Goal: Information Seeking & Learning: Learn about a topic

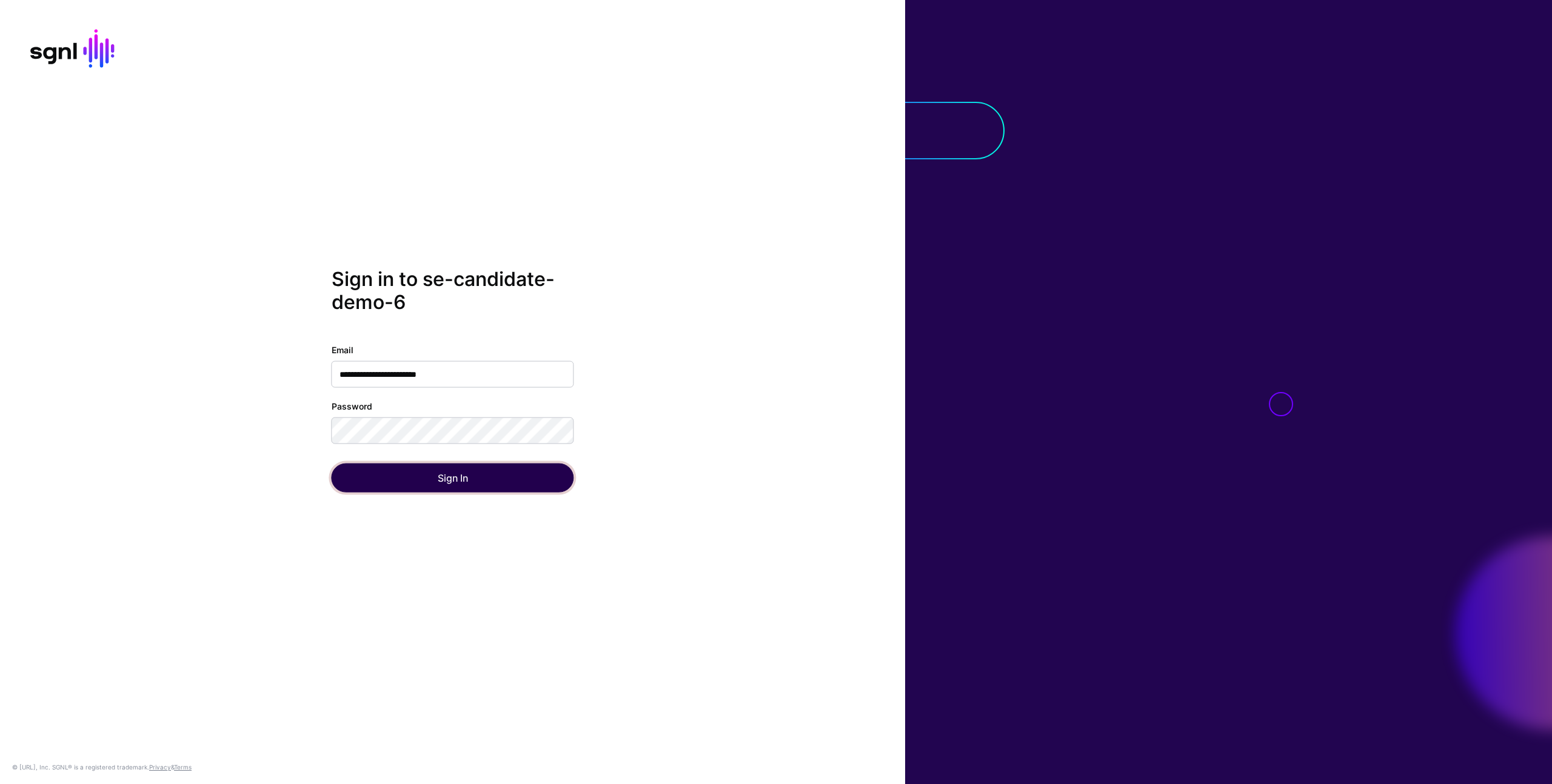
click at [492, 484] on button "Sign In" at bounding box center [452, 478] width 242 height 29
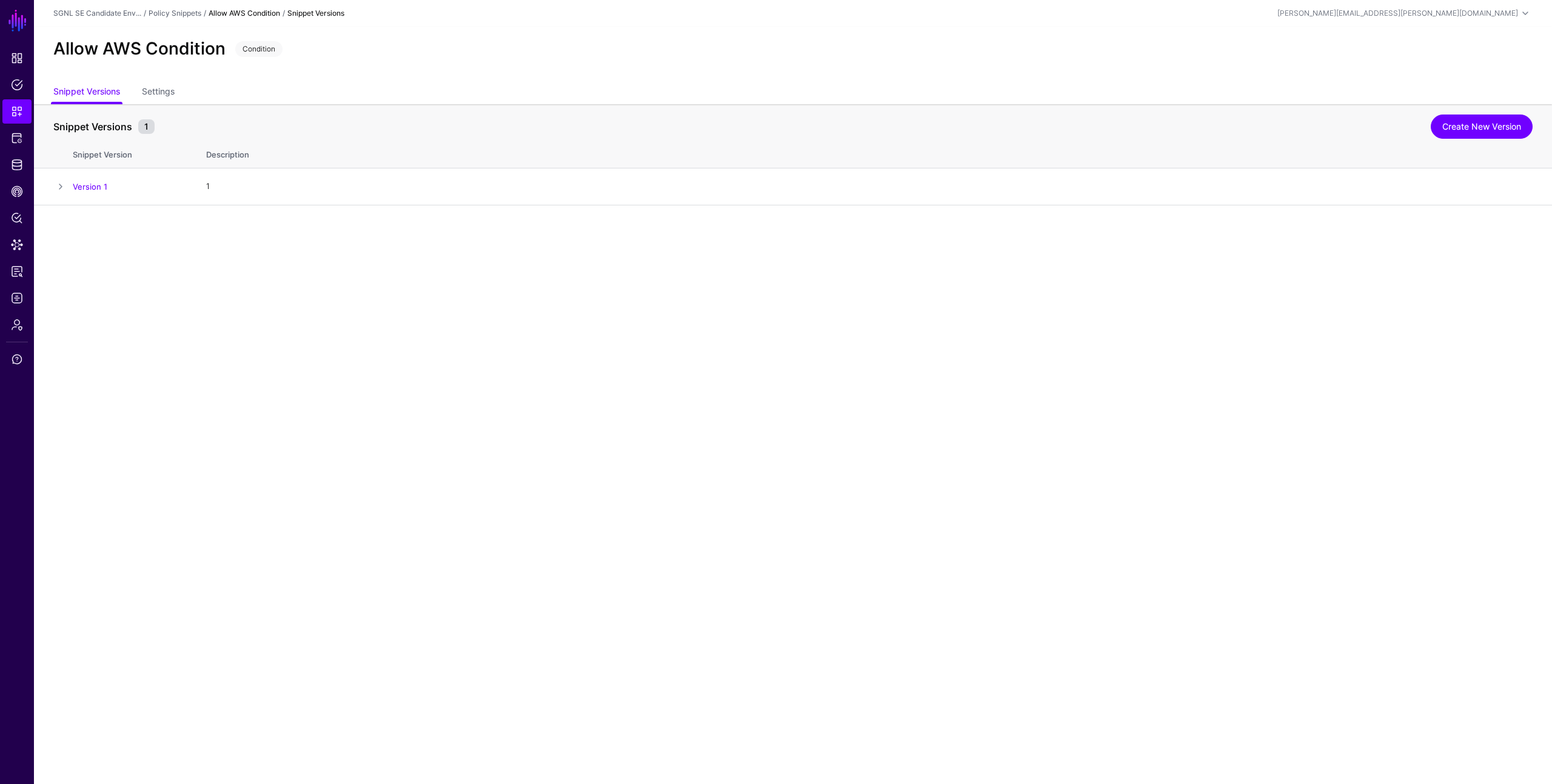
click at [592, 377] on main "SGNL Dashboard Policies Snippets Protected Systems Identity Data Fabric CAEP Hu…" at bounding box center [776, 392] width 1552 height 784
click at [16, 276] on span "Access Reporting" at bounding box center [17, 272] width 12 height 12
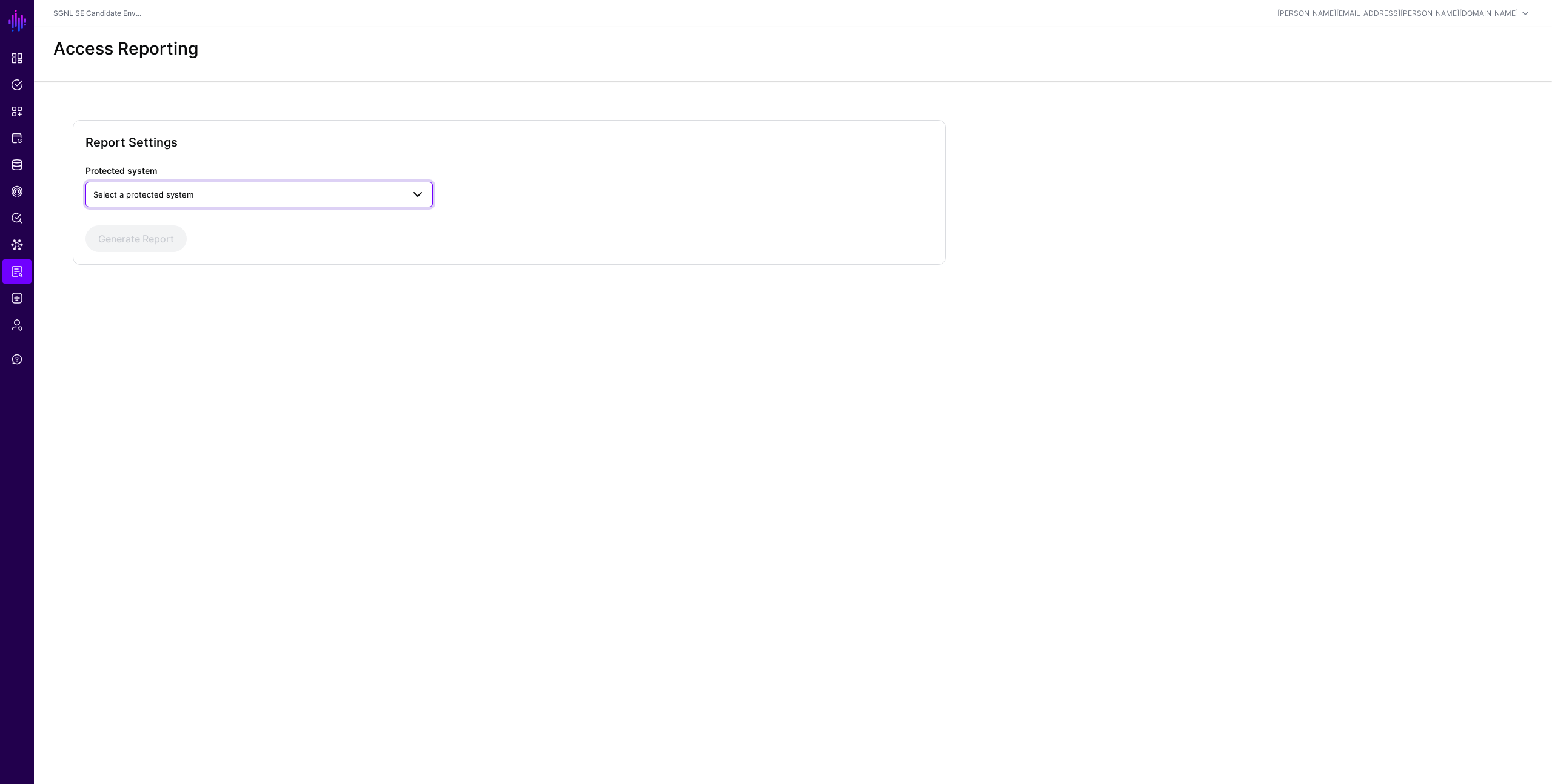
click at [232, 196] on span "Select a protected system" at bounding box center [248, 195] width 309 height 14
click at [223, 220] on div "AWS" at bounding box center [259, 223] width 328 height 12
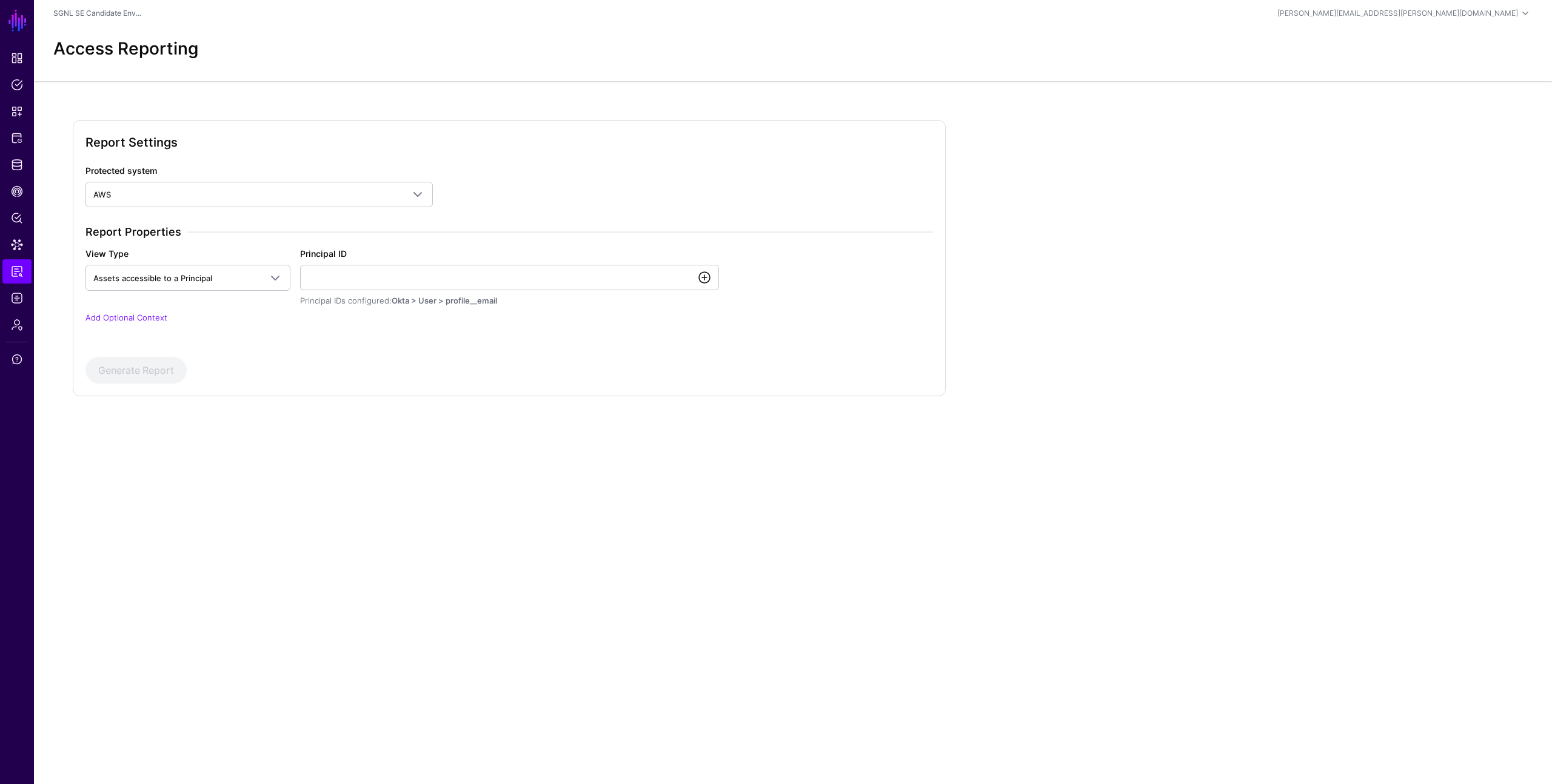
click at [707, 279] on link at bounding box center [704, 277] width 14 height 14
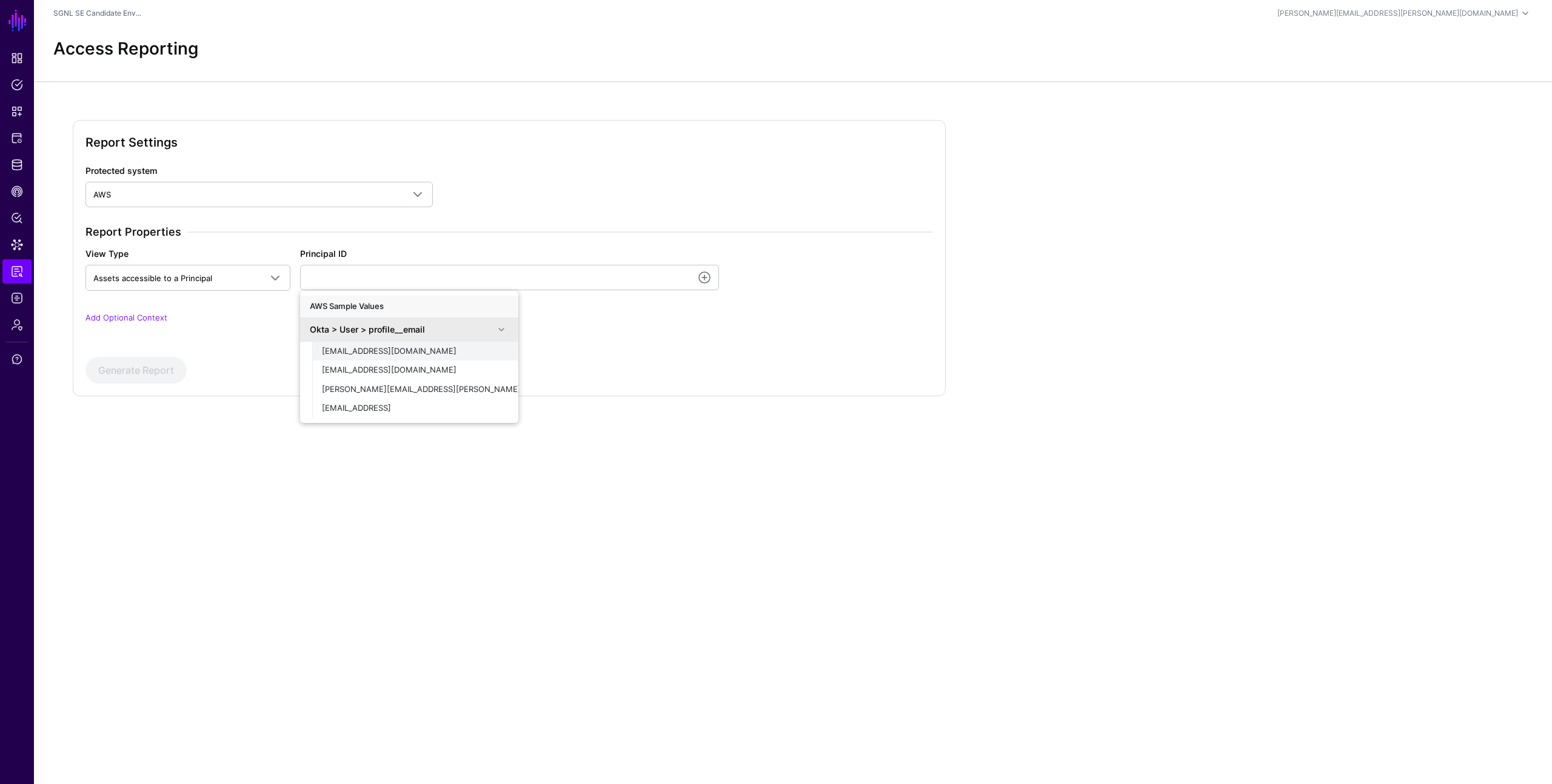
click at [368, 358] on button "demouser@demopanel.com" at bounding box center [415, 352] width 206 height 20
type input "**********"
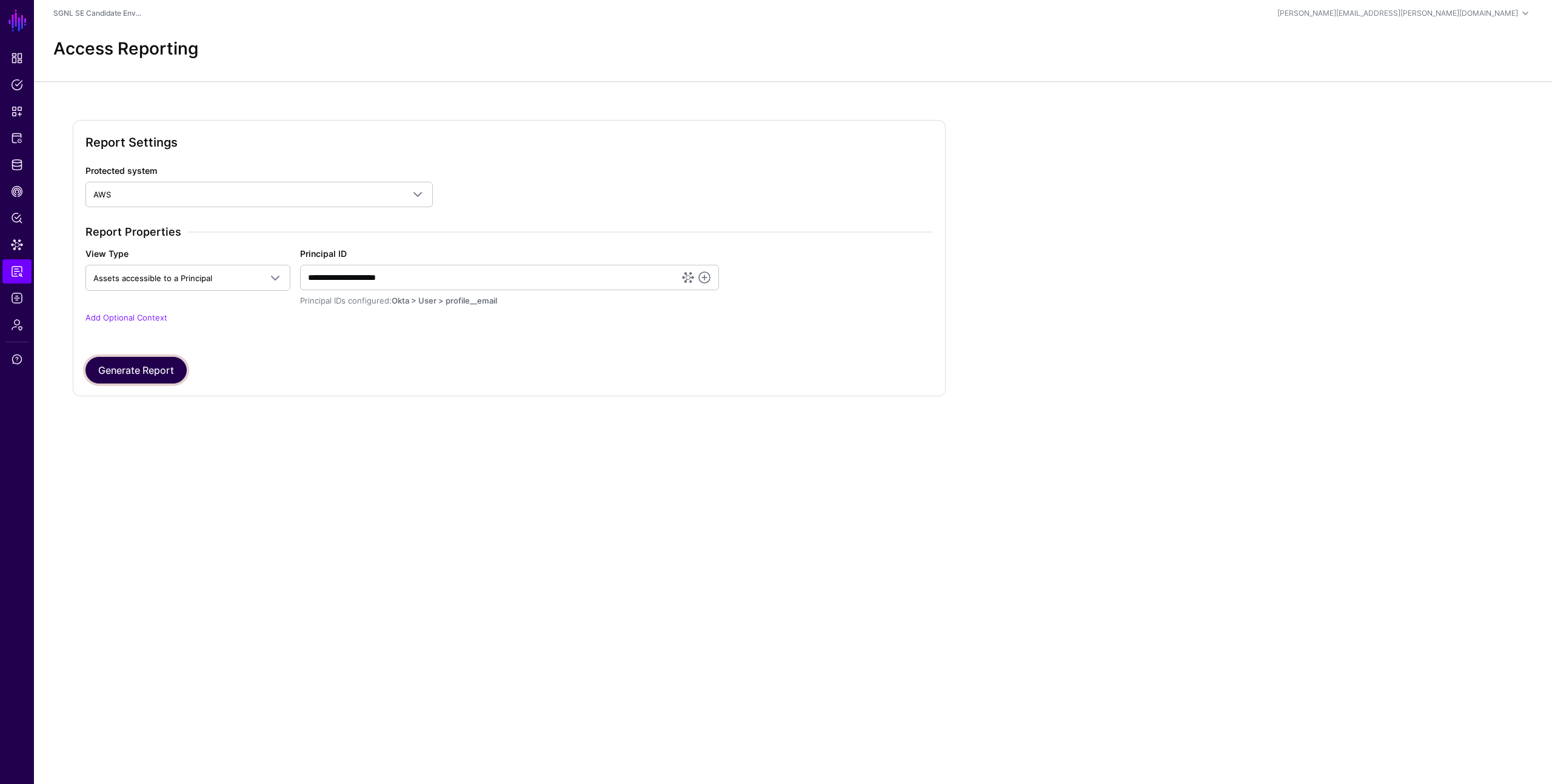
click at [141, 367] on button "Generate Report" at bounding box center [136, 370] width 101 height 26
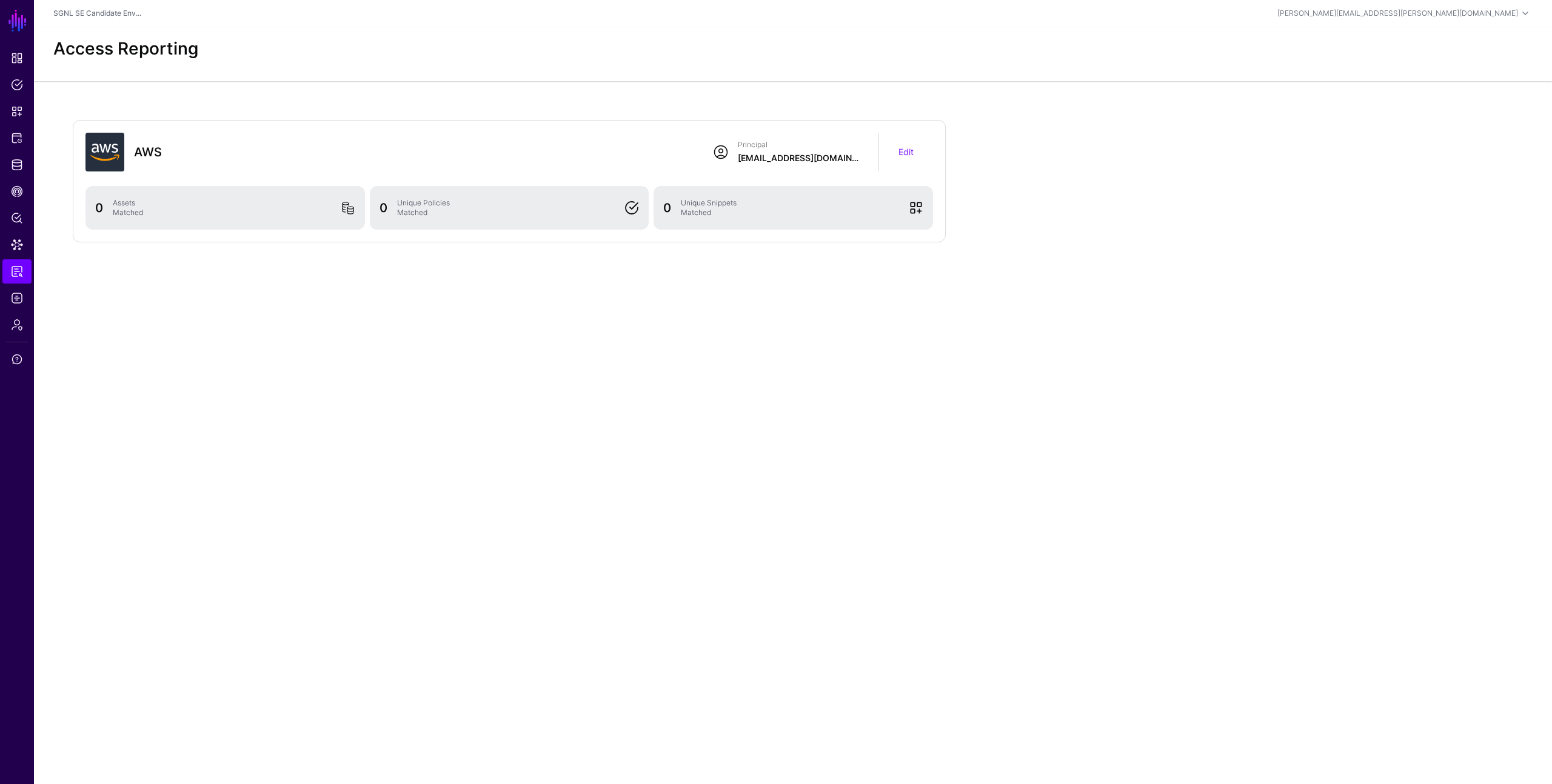
click at [340, 337] on main "SGNL Dashboard Policies Snippets Protected Systems Identity Data Fabric CAEP Hu…" at bounding box center [776, 392] width 1552 height 784
click at [15, 297] on span "Logs" at bounding box center [17, 298] width 12 height 12
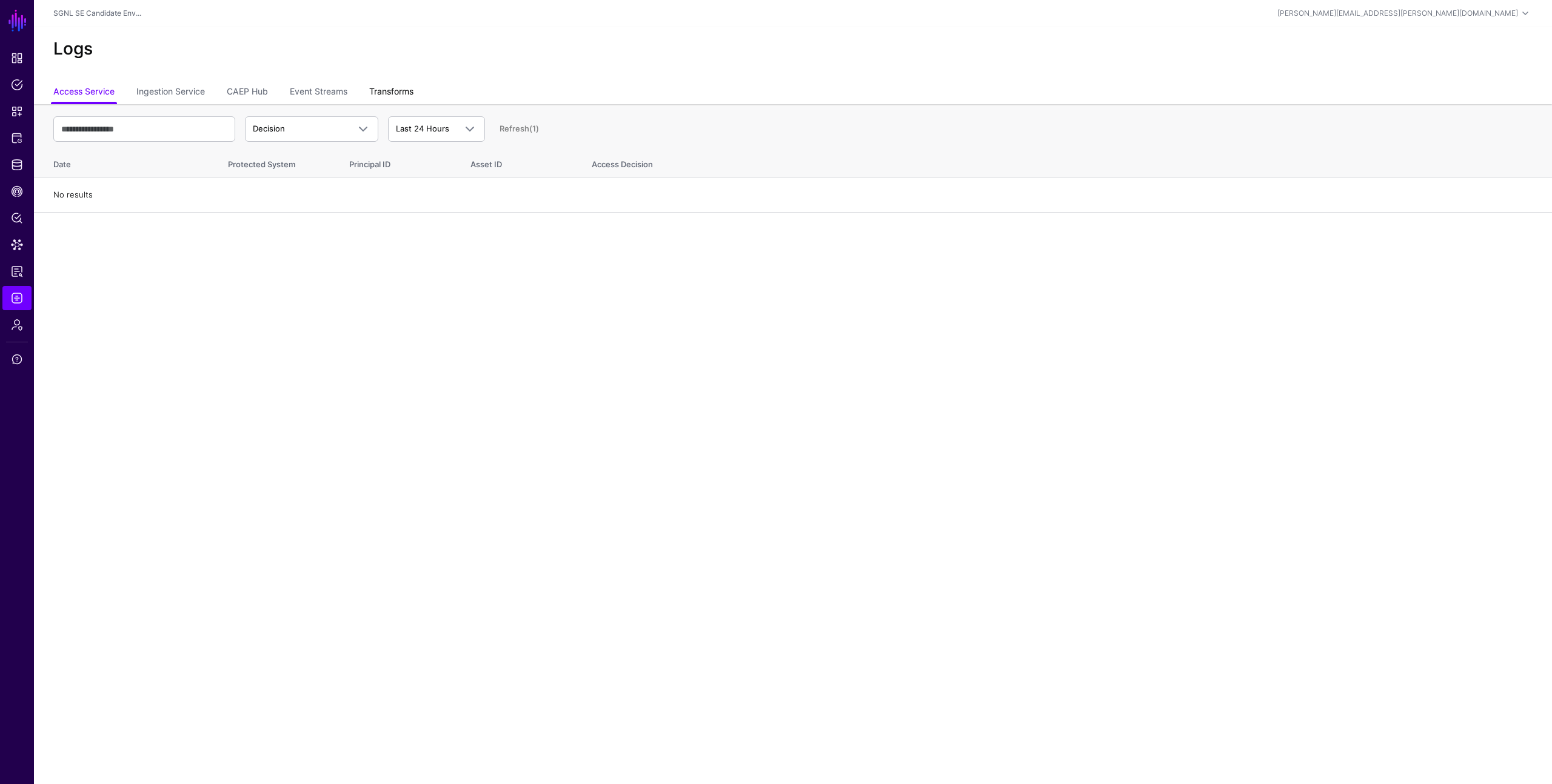
click at [384, 89] on link "Transforms" at bounding box center [391, 93] width 45 height 23
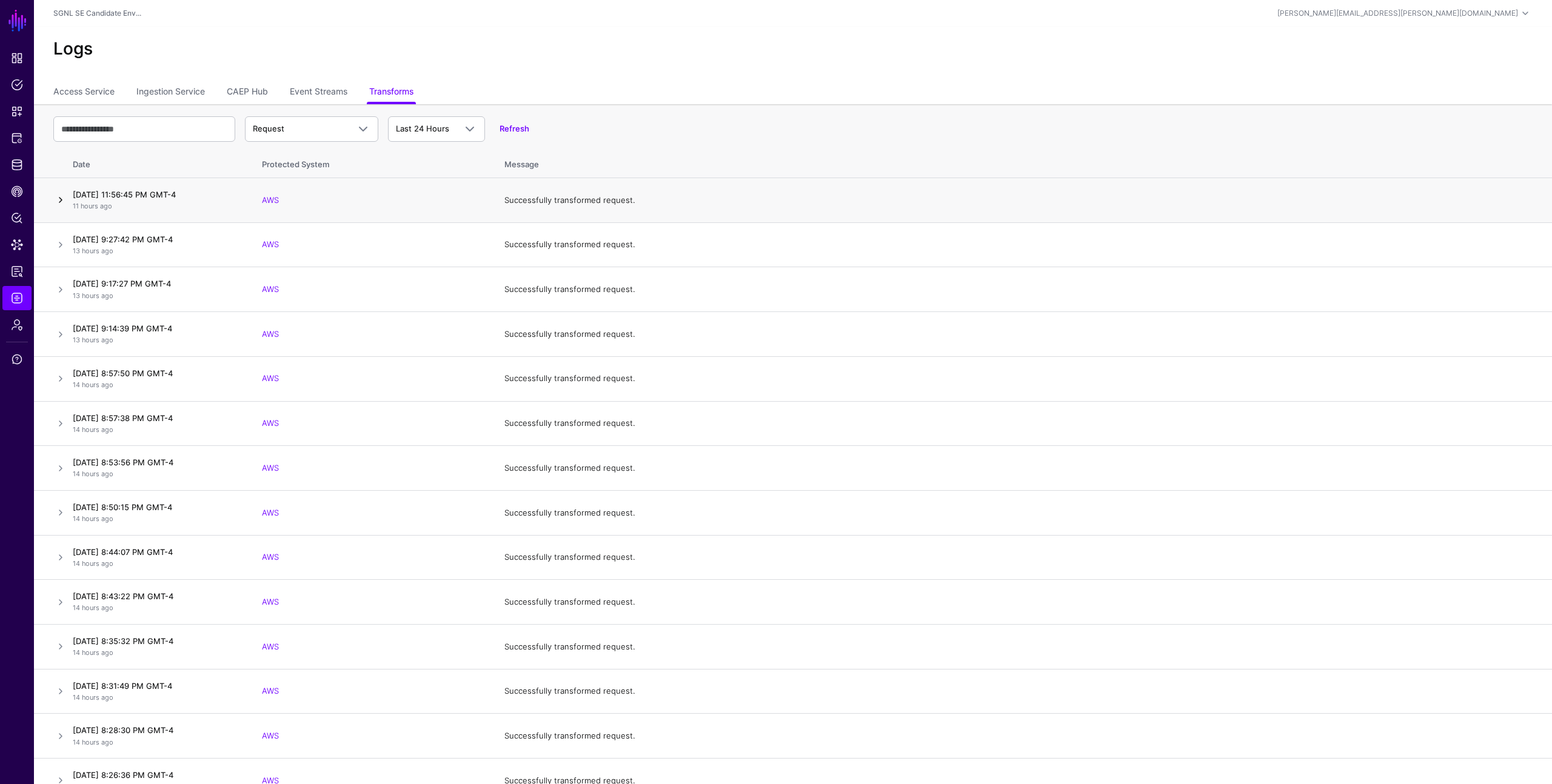
click at [63, 199] on link at bounding box center [60, 199] width 14 height 14
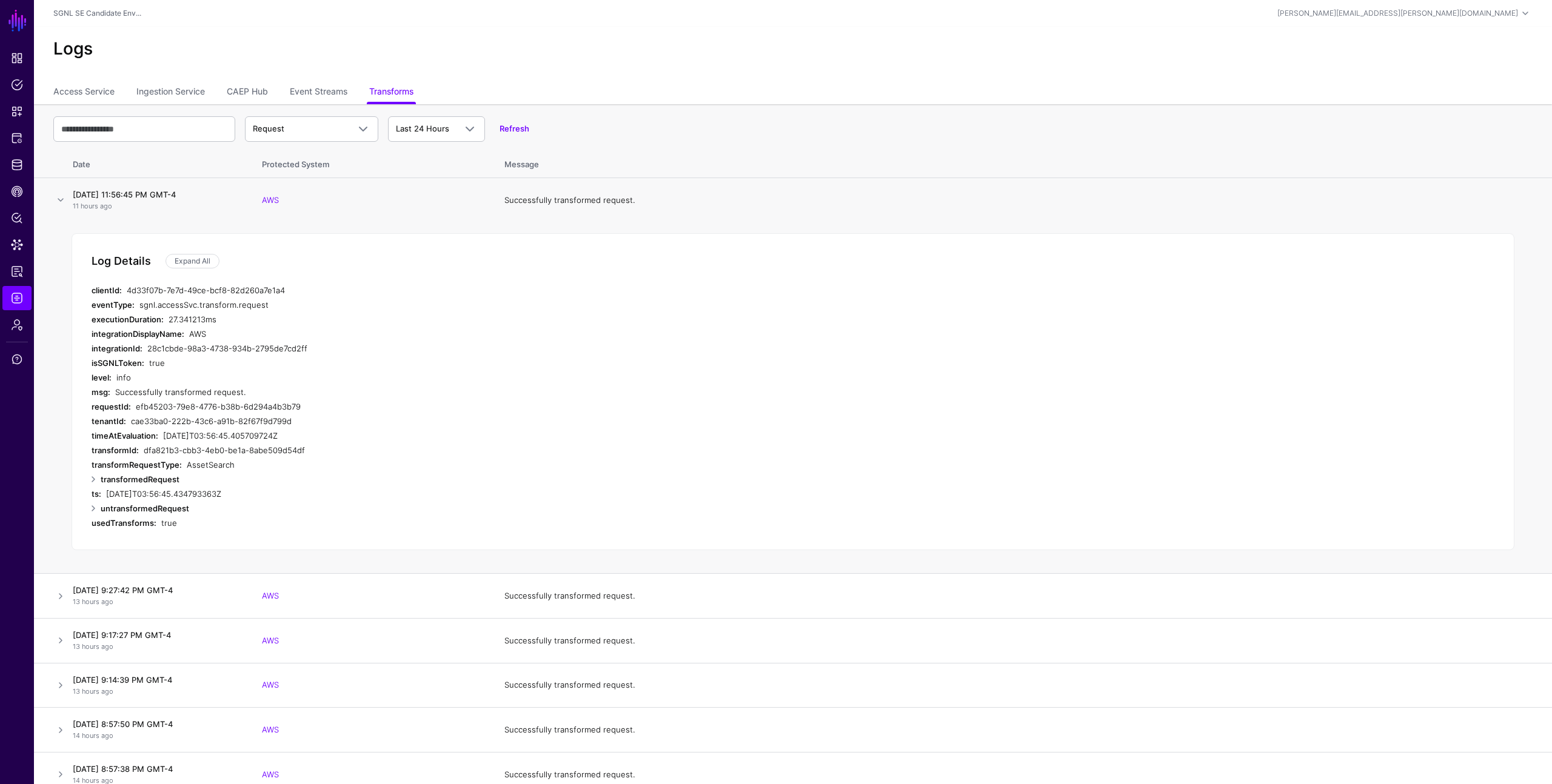
click at [195, 466] on div "AssetSearch" at bounding box center [381, 464] width 390 height 14
click at [13, 320] on span "Admin" at bounding box center [17, 324] width 12 height 12
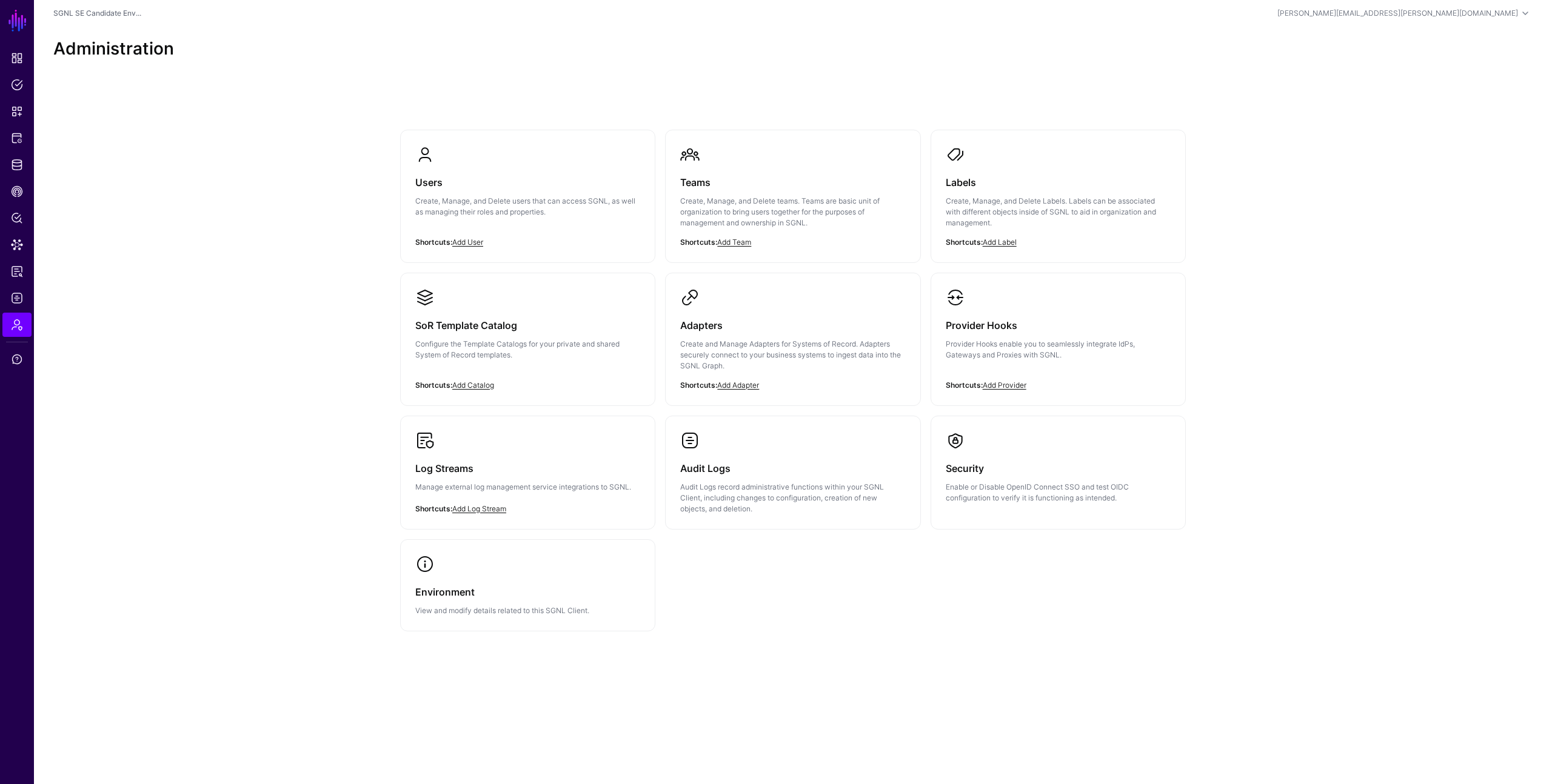
click at [220, 288] on div "Users Create, Manage, and Delete users that can access SGNL, as well as managin…" at bounding box center [793, 402] width 1518 height 641
click at [707, 337] on div "Adapters Create and Manage Adapters for Systems of Record. Adapters securely co…" at bounding box center [793, 349] width 225 height 84
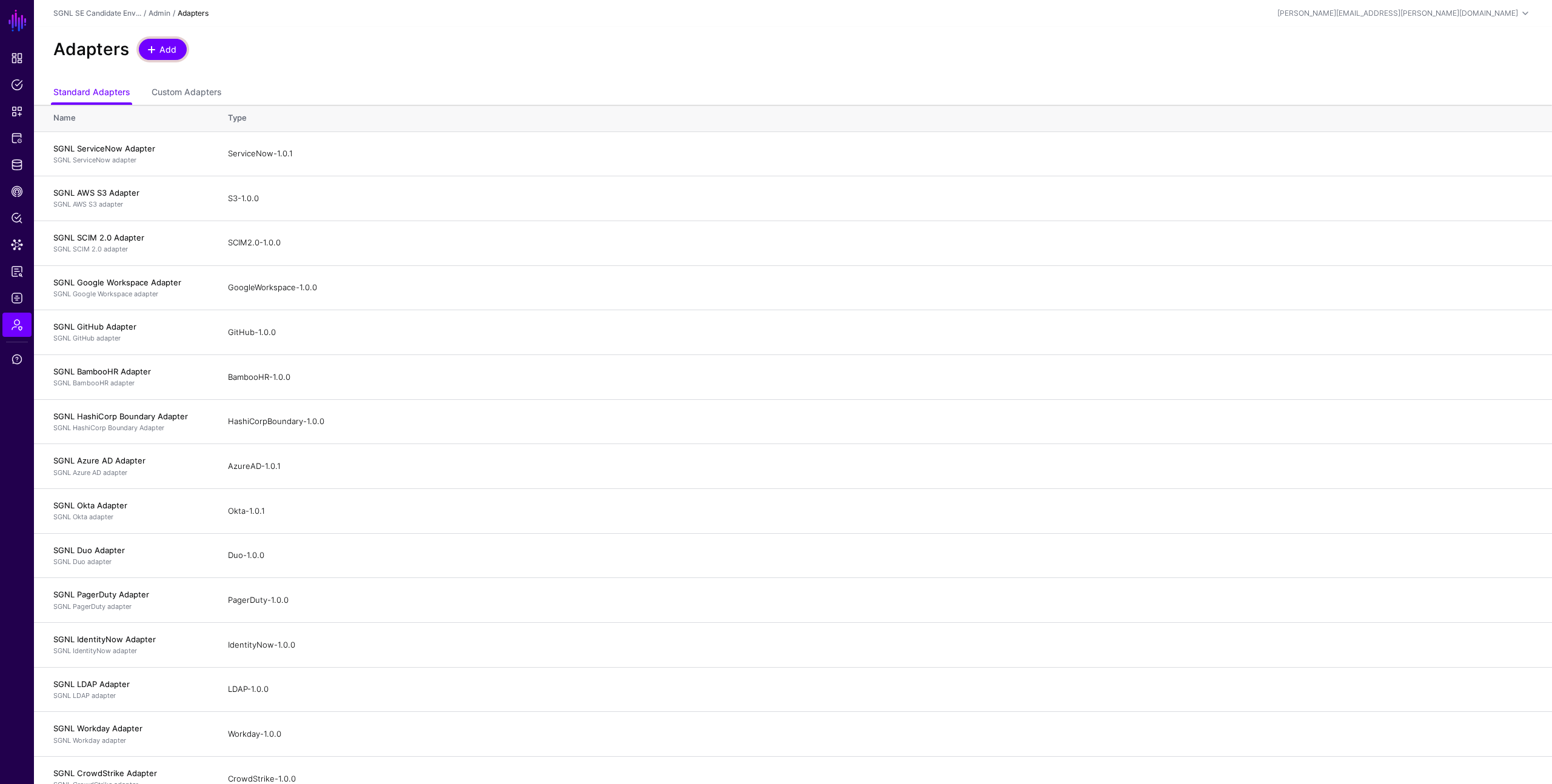
click at [177, 52] on link "Add" at bounding box center [162, 49] width 48 height 21
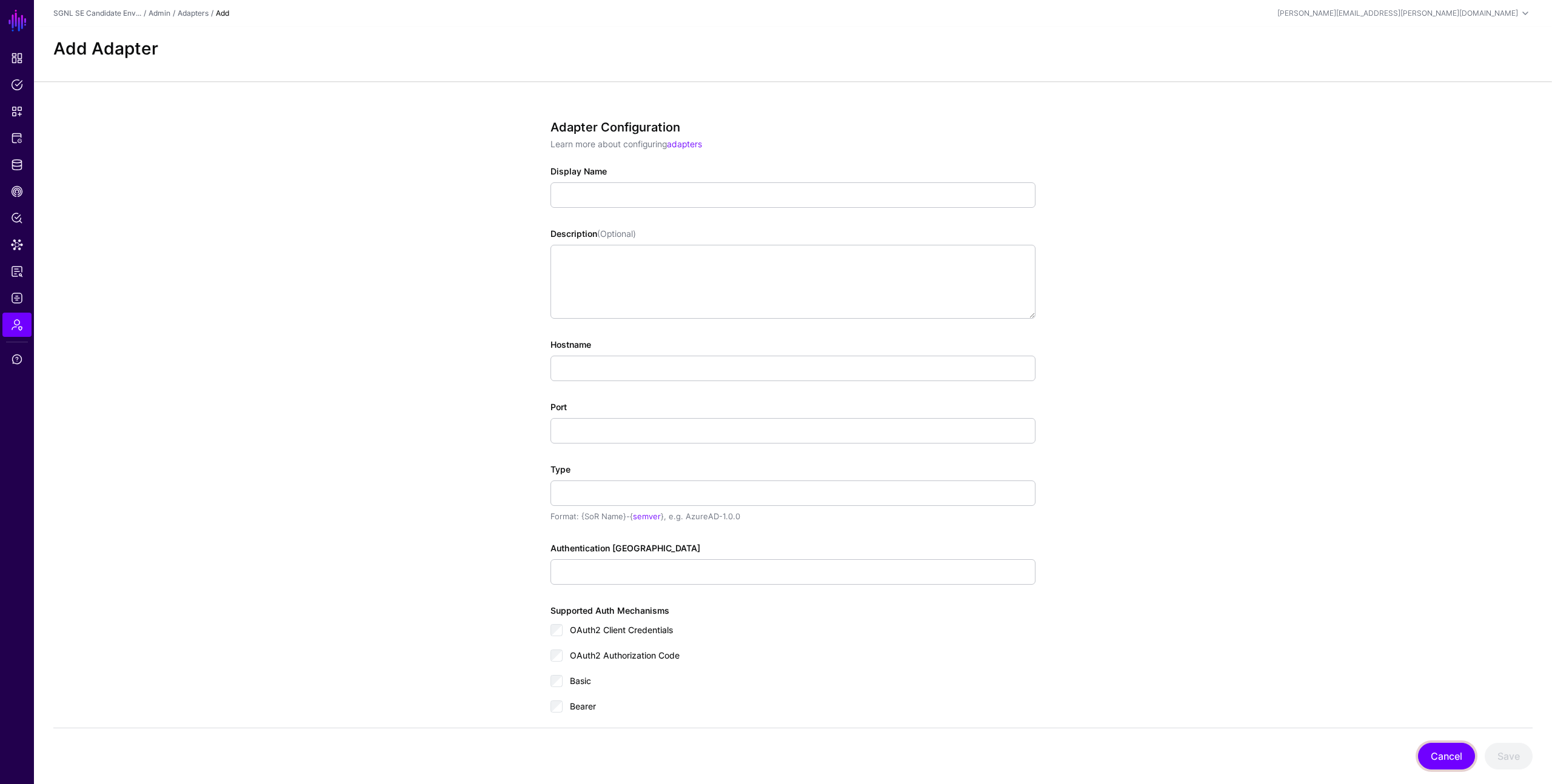
click at [1434, 756] on button "Cancel" at bounding box center [1447, 756] width 57 height 26
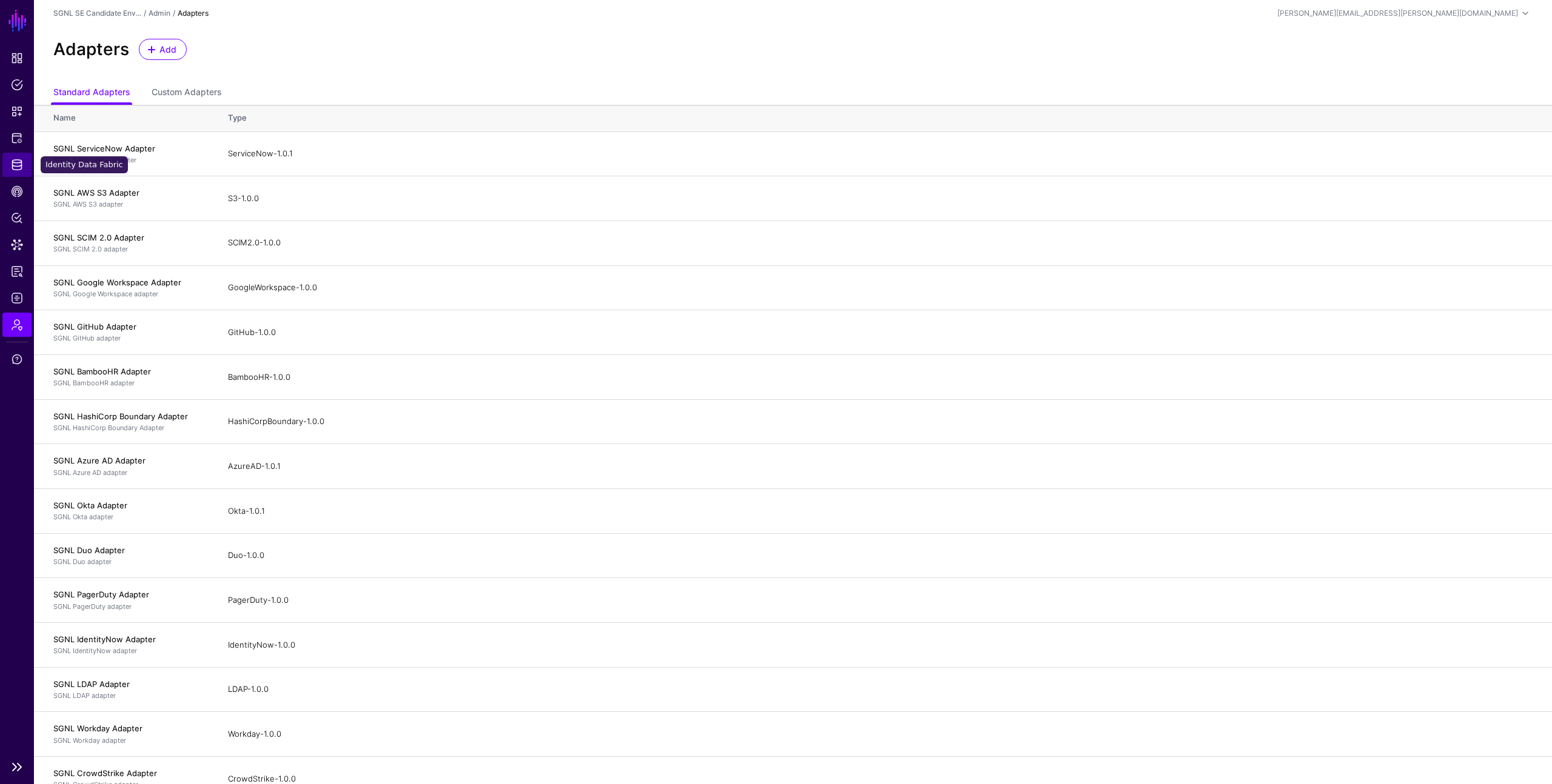
click at [17, 161] on span "Identity Data Fabric" at bounding box center [17, 164] width 12 height 12
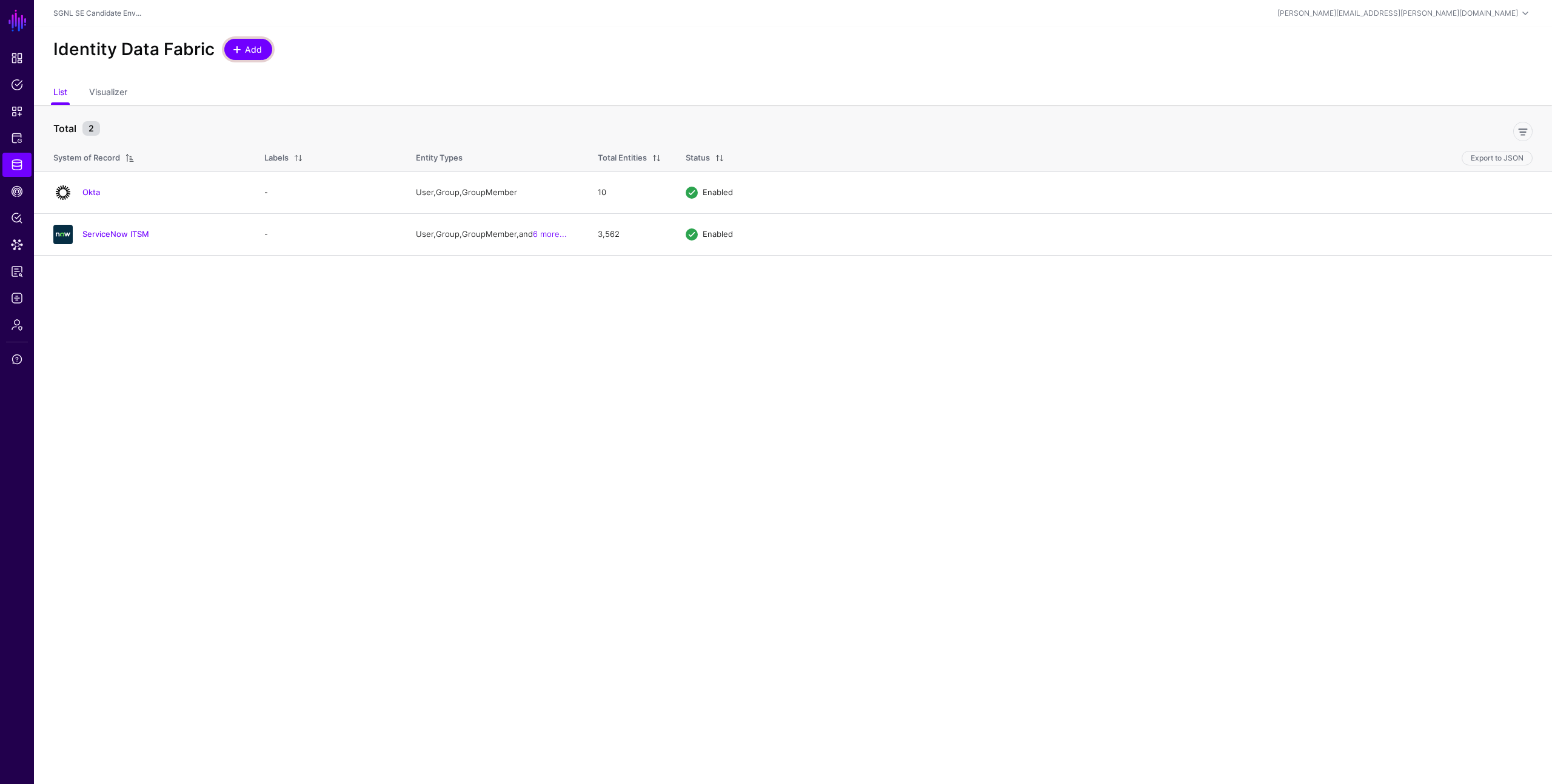
click at [245, 52] on span "Add" at bounding box center [254, 49] width 20 height 13
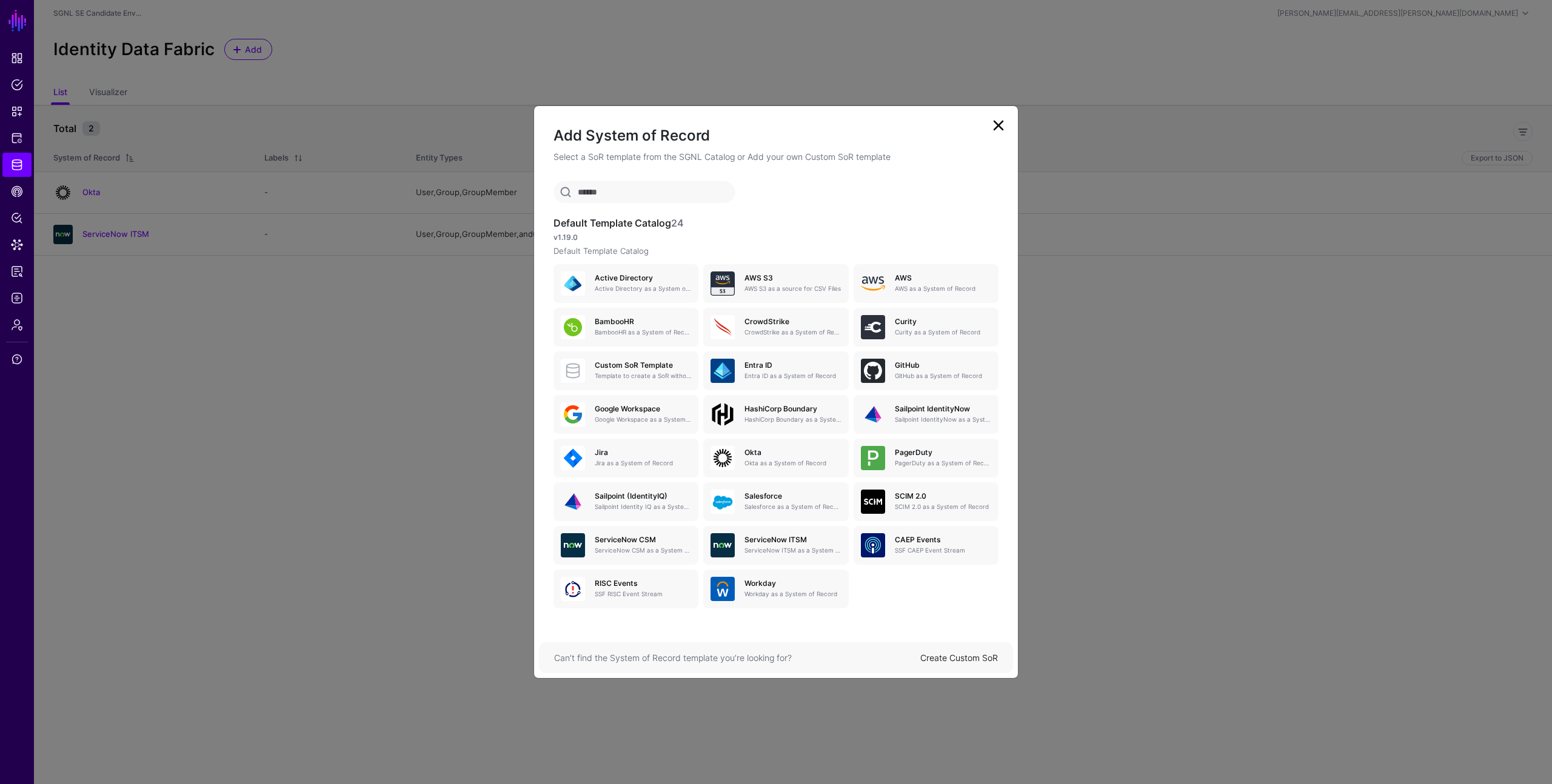
click at [996, 129] on link at bounding box center [999, 125] width 20 height 20
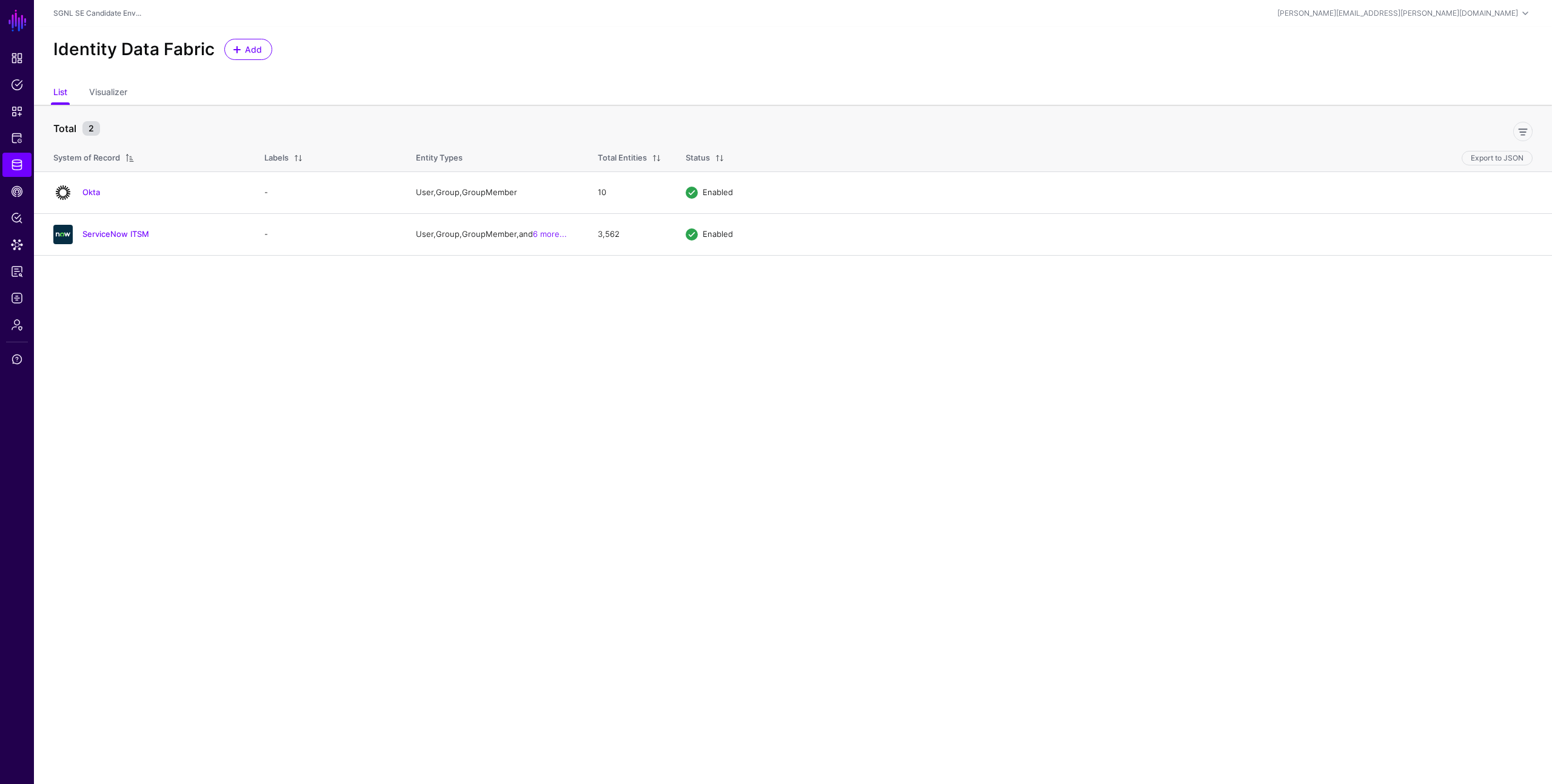
click at [953, 74] on div "Identity Data Fabric Add" at bounding box center [793, 54] width 1518 height 55
click at [14, 220] on span "Policy Lens" at bounding box center [17, 218] width 12 height 12
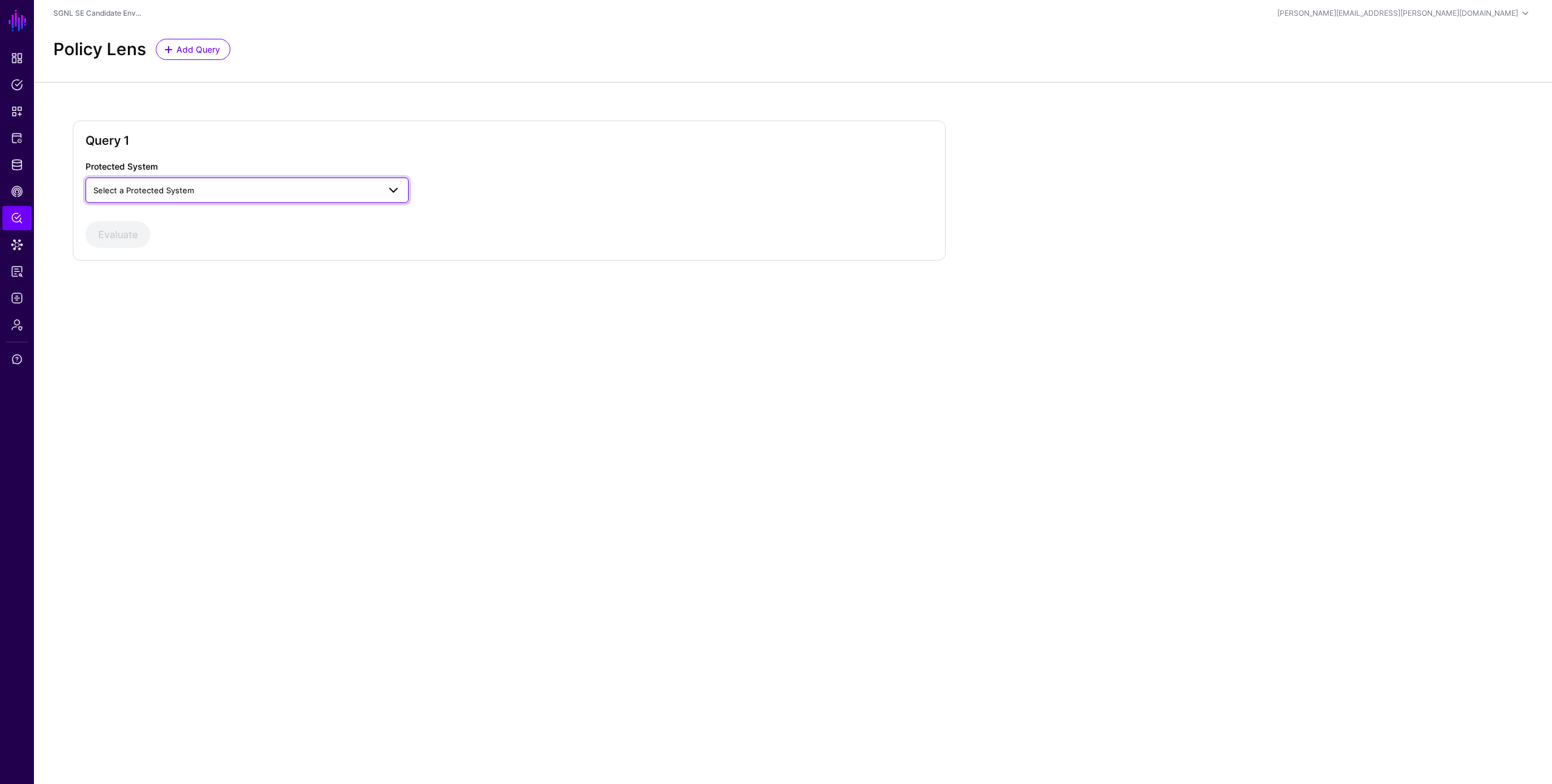
click at [232, 188] on span "Select a Protected System" at bounding box center [236, 190] width 285 height 14
click at [211, 217] on div "AWS" at bounding box center [247, 219] width 303 height 12
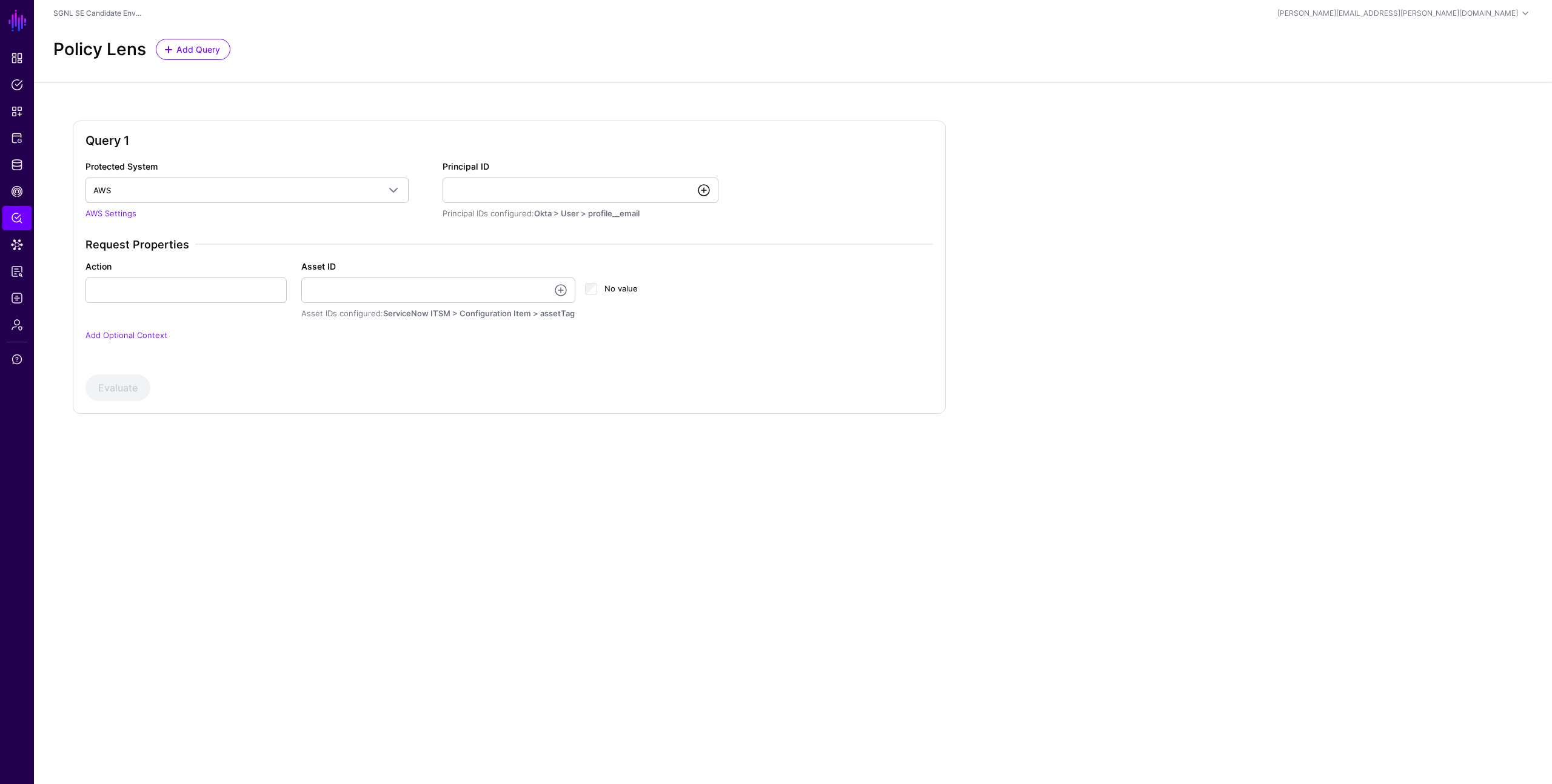
click at [704, 192] on link at bounding box center [704, 190] width 14 height 14
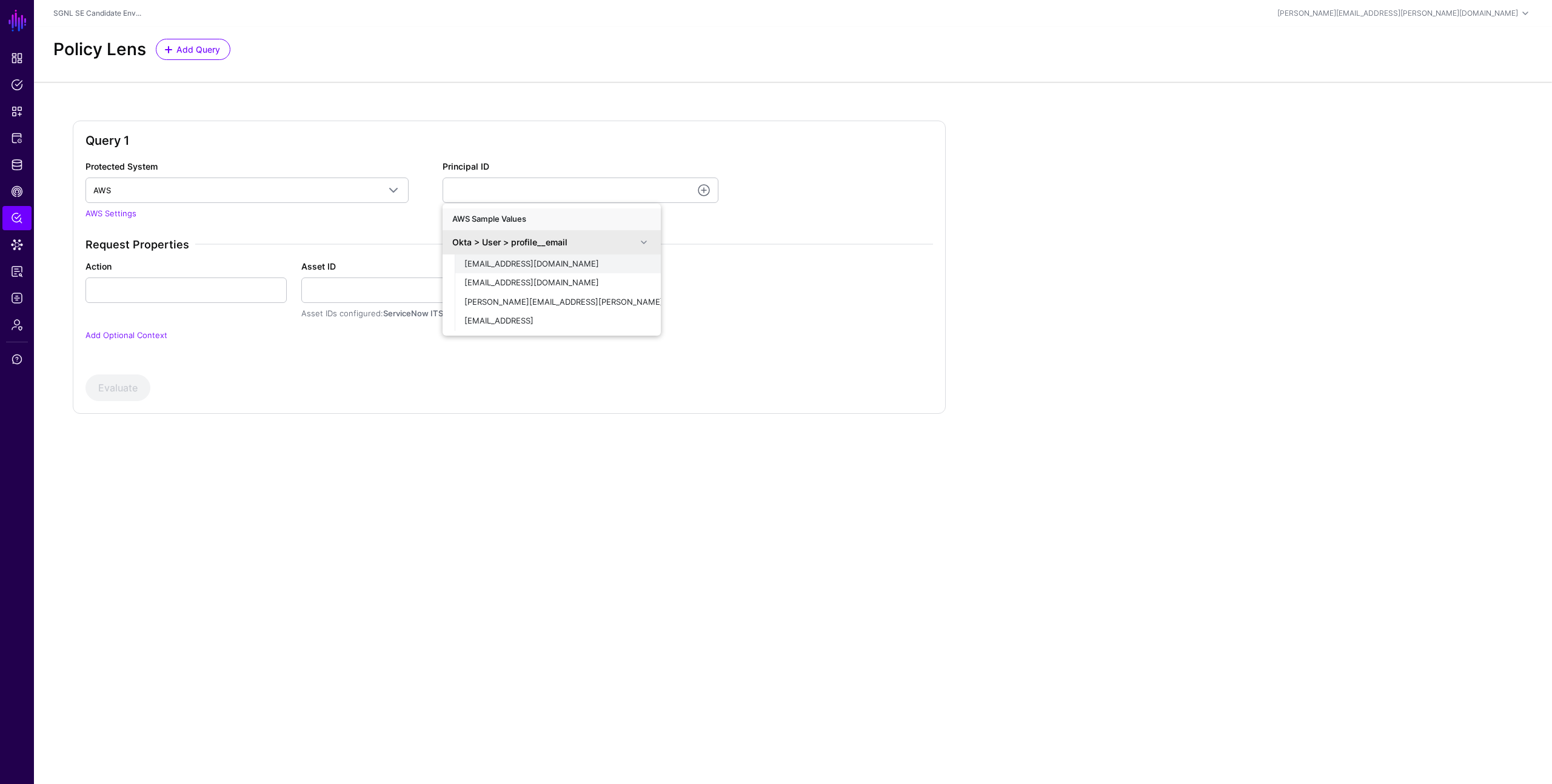
click at [505, 265] on span "demouser@demopanel.com" at bounding box center [531, 263] width 134 height 10
type input "**********"
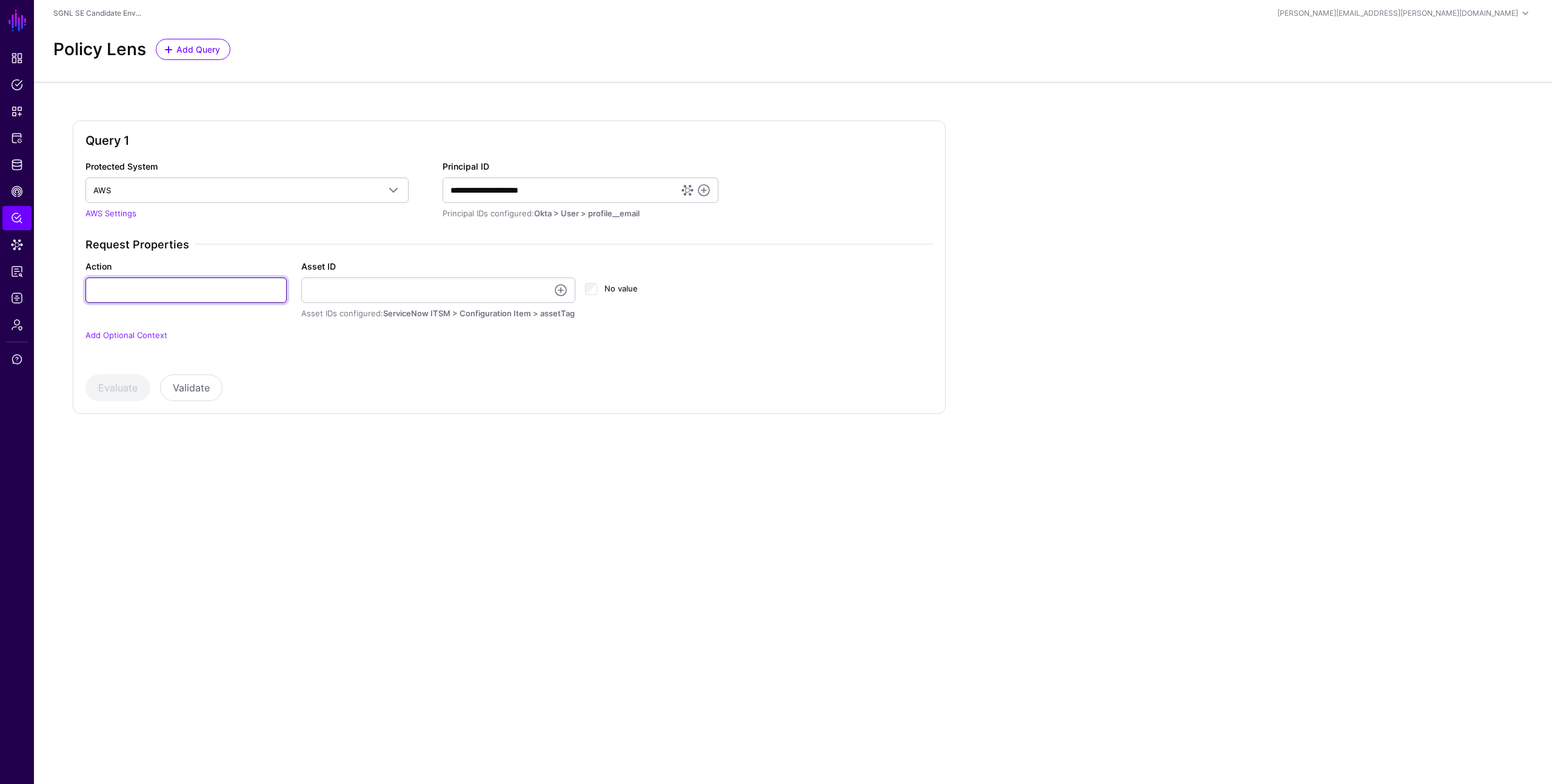
click at [216, 287] on input "Action" at bounding box center [186, 291] width 202 height 26
type input "******"
click at [118, 395] on button "Evaluate" at bounding box center [118, 387] width 65 height 26
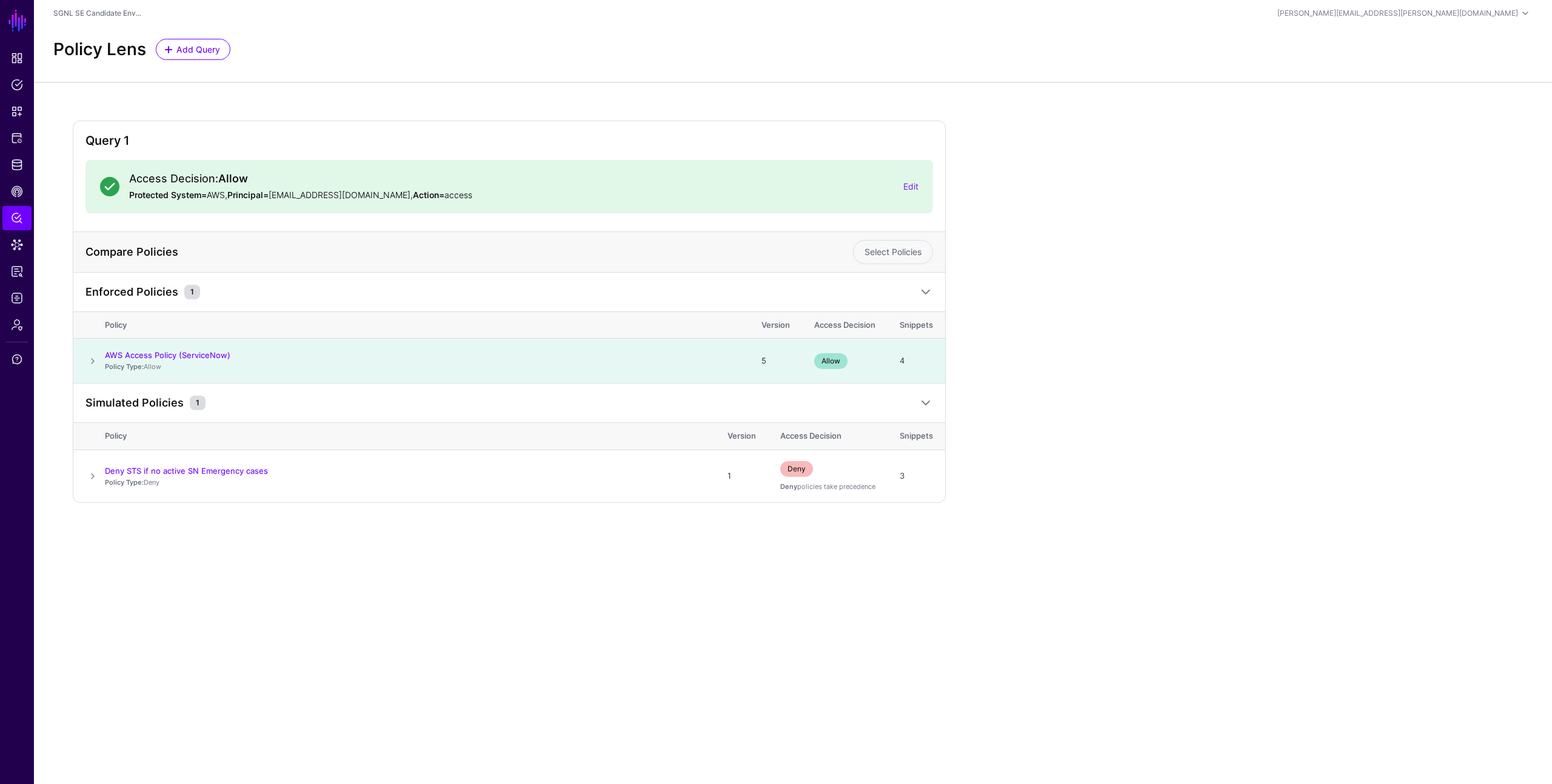
click at [1050, 417] on div "Query 1 Access Decision: Allow Protected System= AWS, Principal= demouser@demop…" at bounding box center [793, 312] width 1440 height 383
click at [8, 82] on link "Policies" at bounding box center [17, 85] width 29 height 24
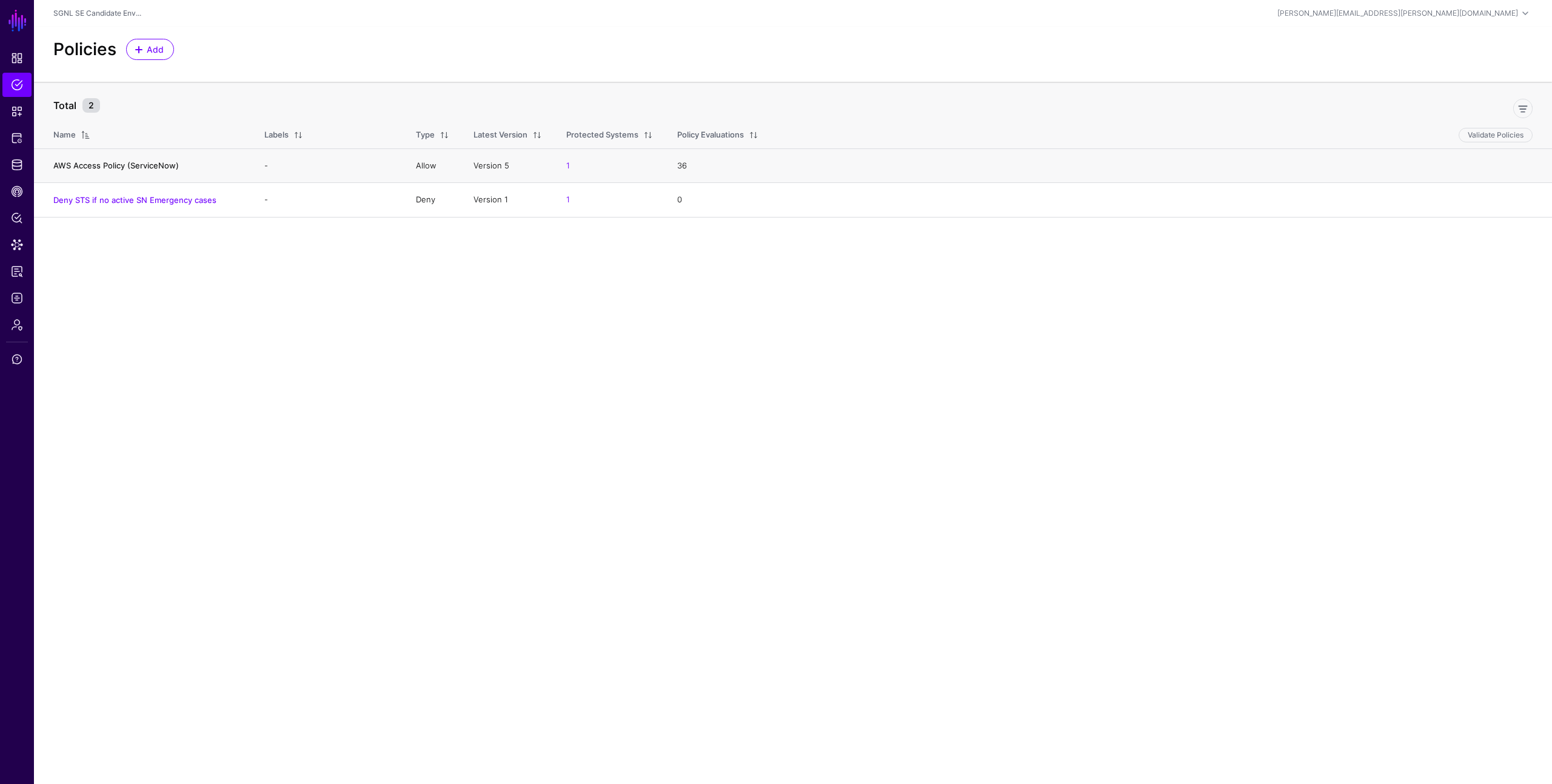
click at [152, 163] on link "AWS Access Policy (ServiceNow)" at bounding box center [116, 165] width 125 height 10
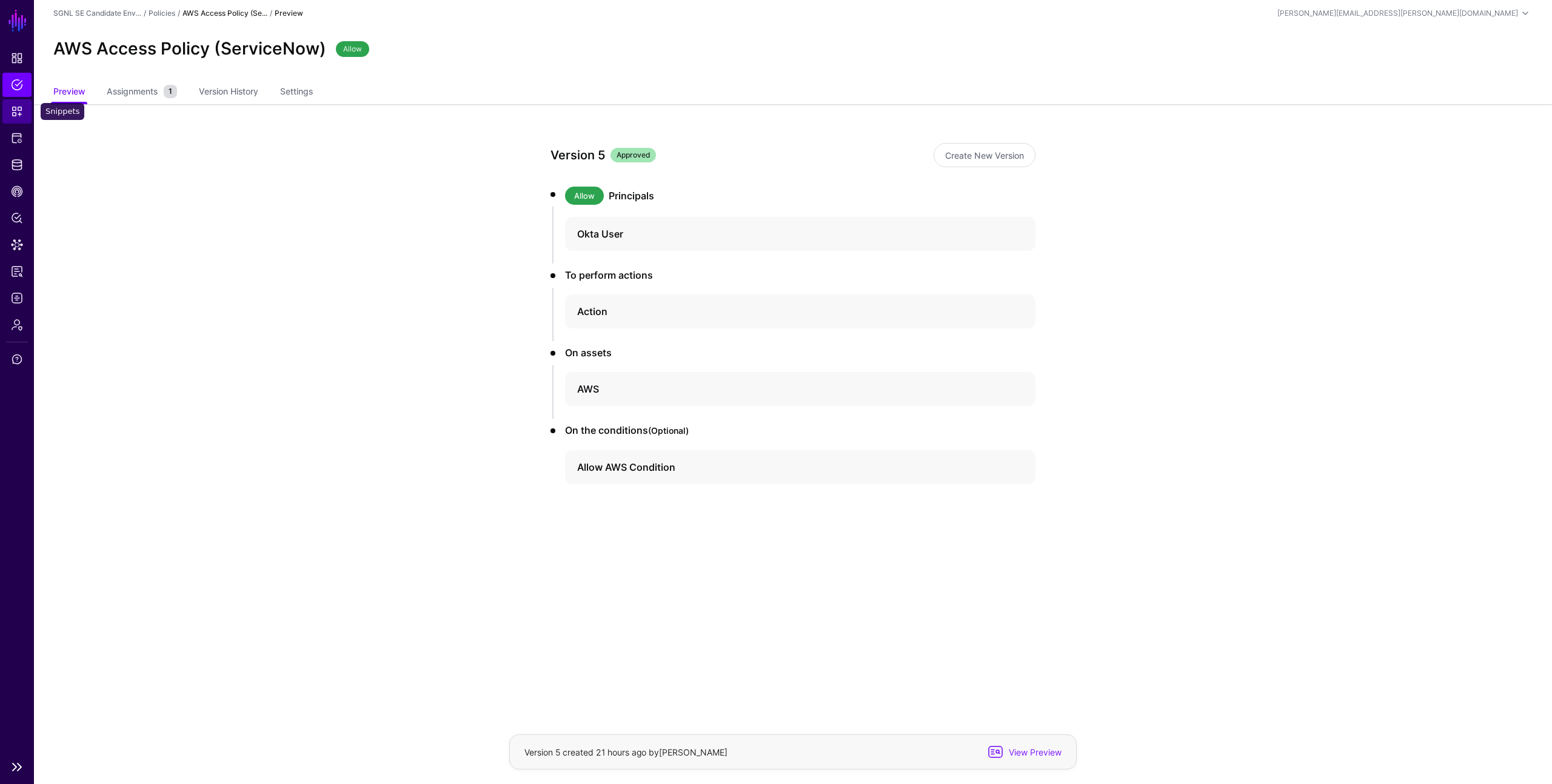
click at [21, 112] on span "Snippets" at bounding box center [17, 112] width 12 height 12
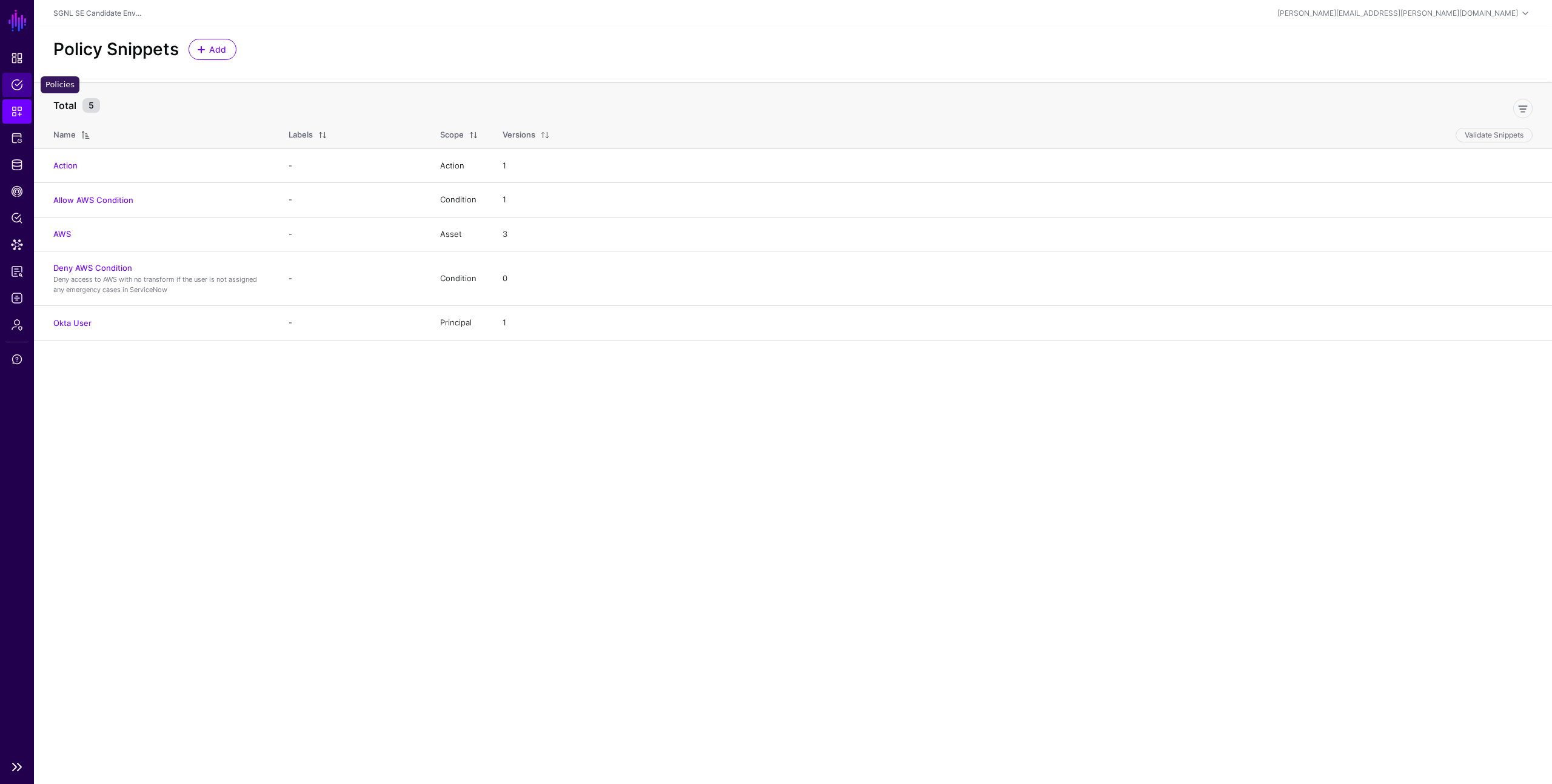
click at [20, 81] on span "Policies" at bounding box center [17, 85] width 12 height 12
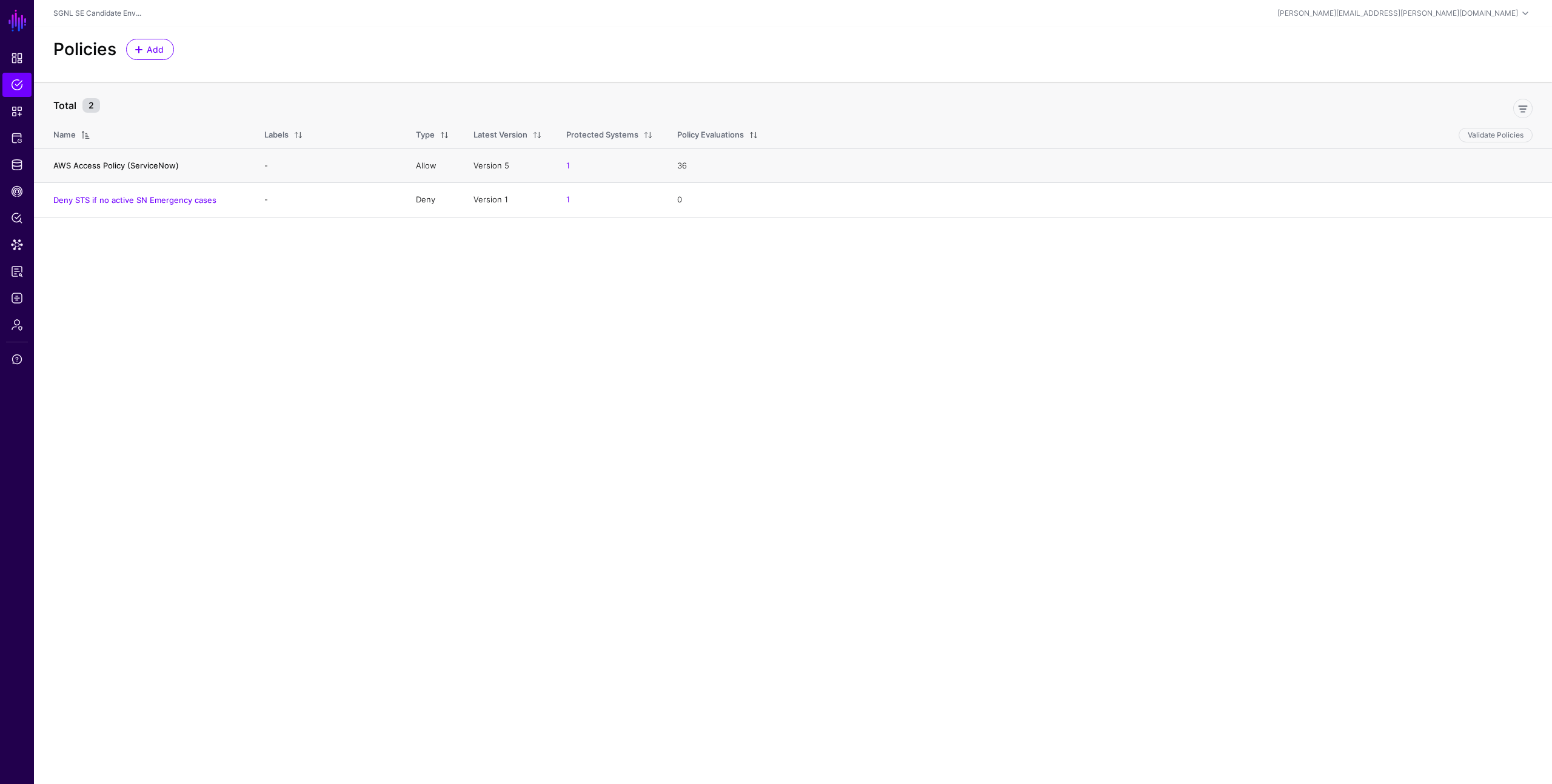
click at [109, 161] on link "AWS Access Policy (ServiceNow)" at bounding box center [116, 165] width 125 height 10
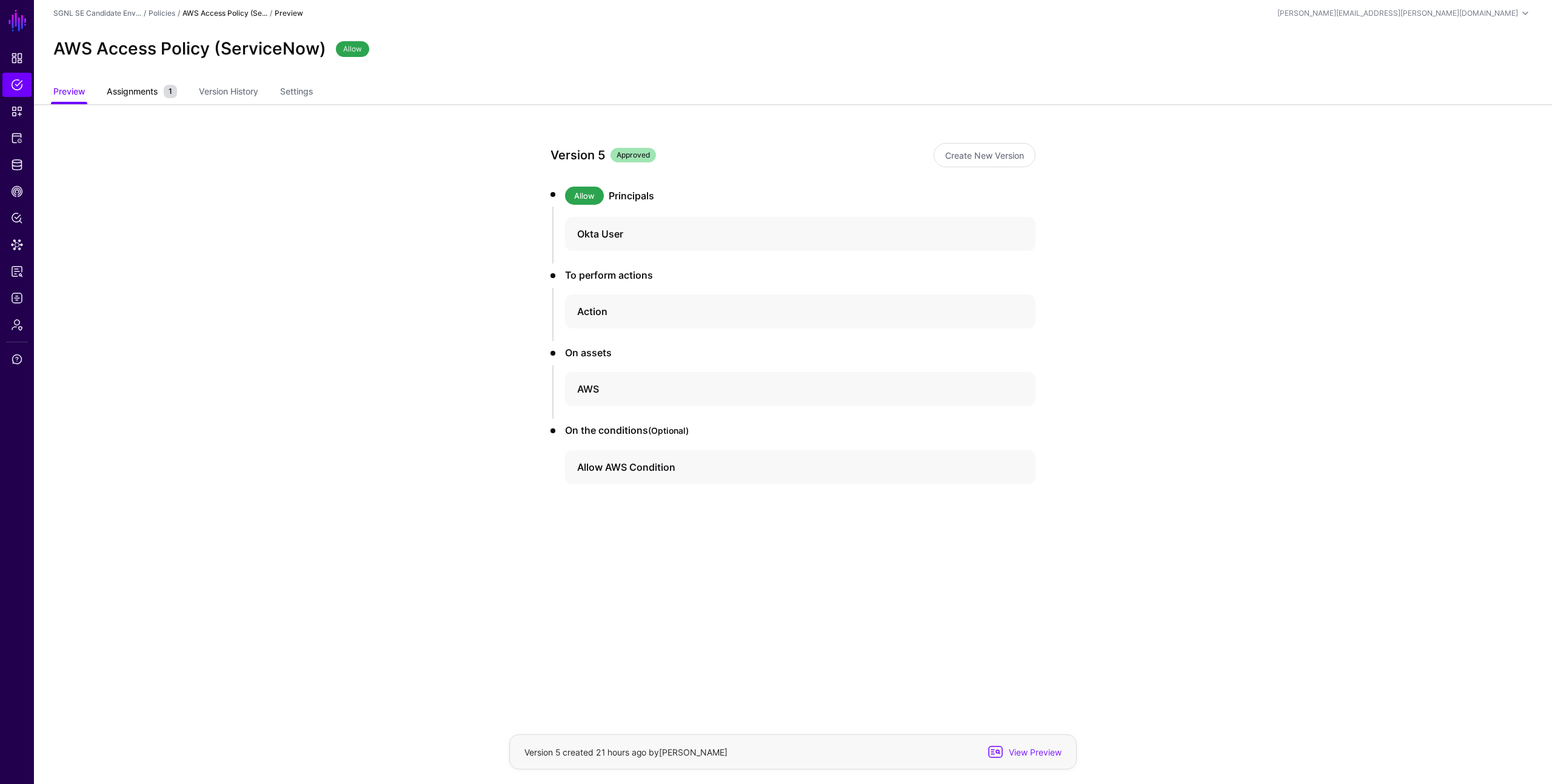
click at [131, 91] on span "Assignments" at bounding box center [132, 91] width 57 height 13
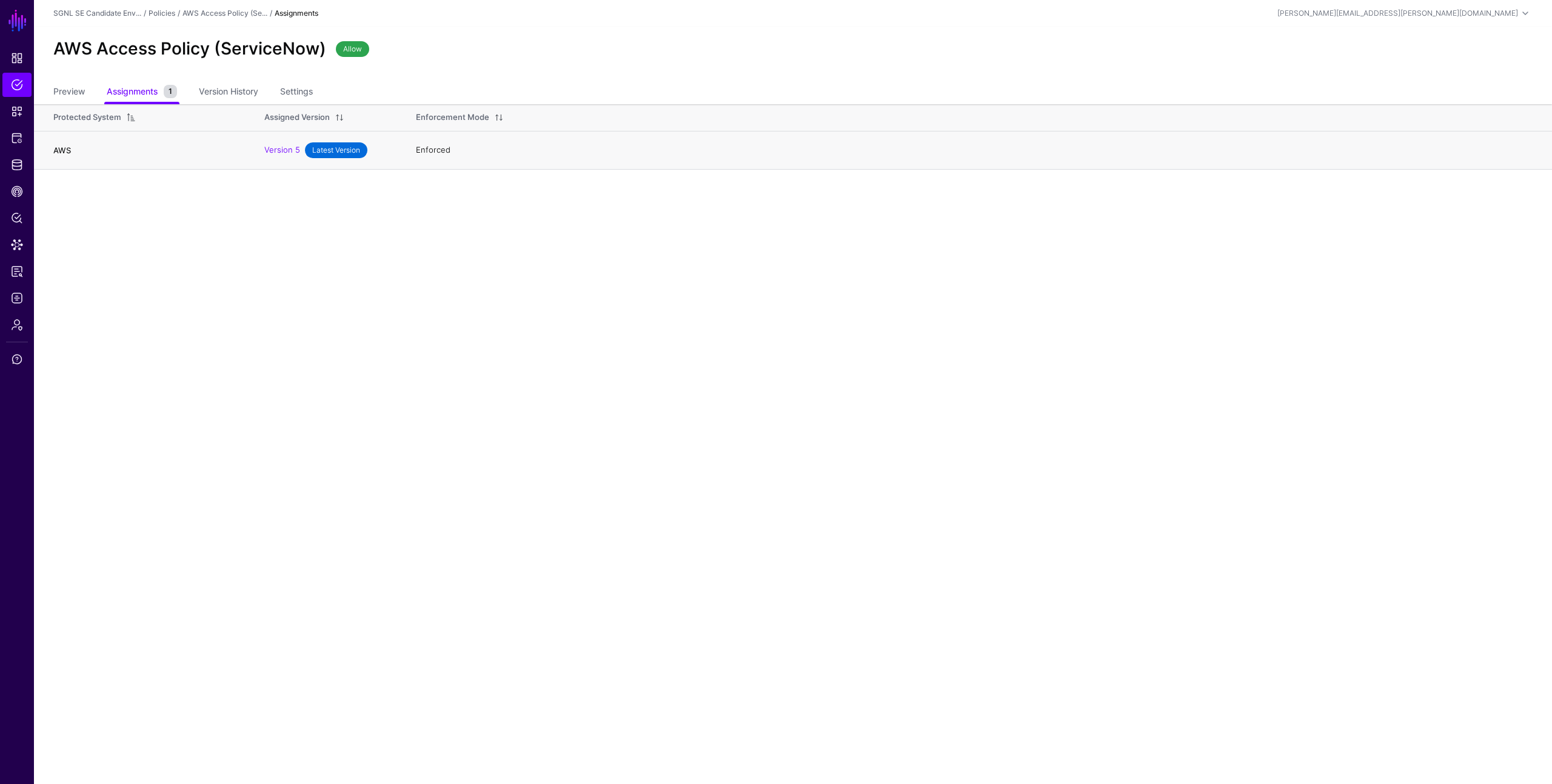
click at [63, 149] on link "AWS" at bounding box center [62, 150] width 17 height 10
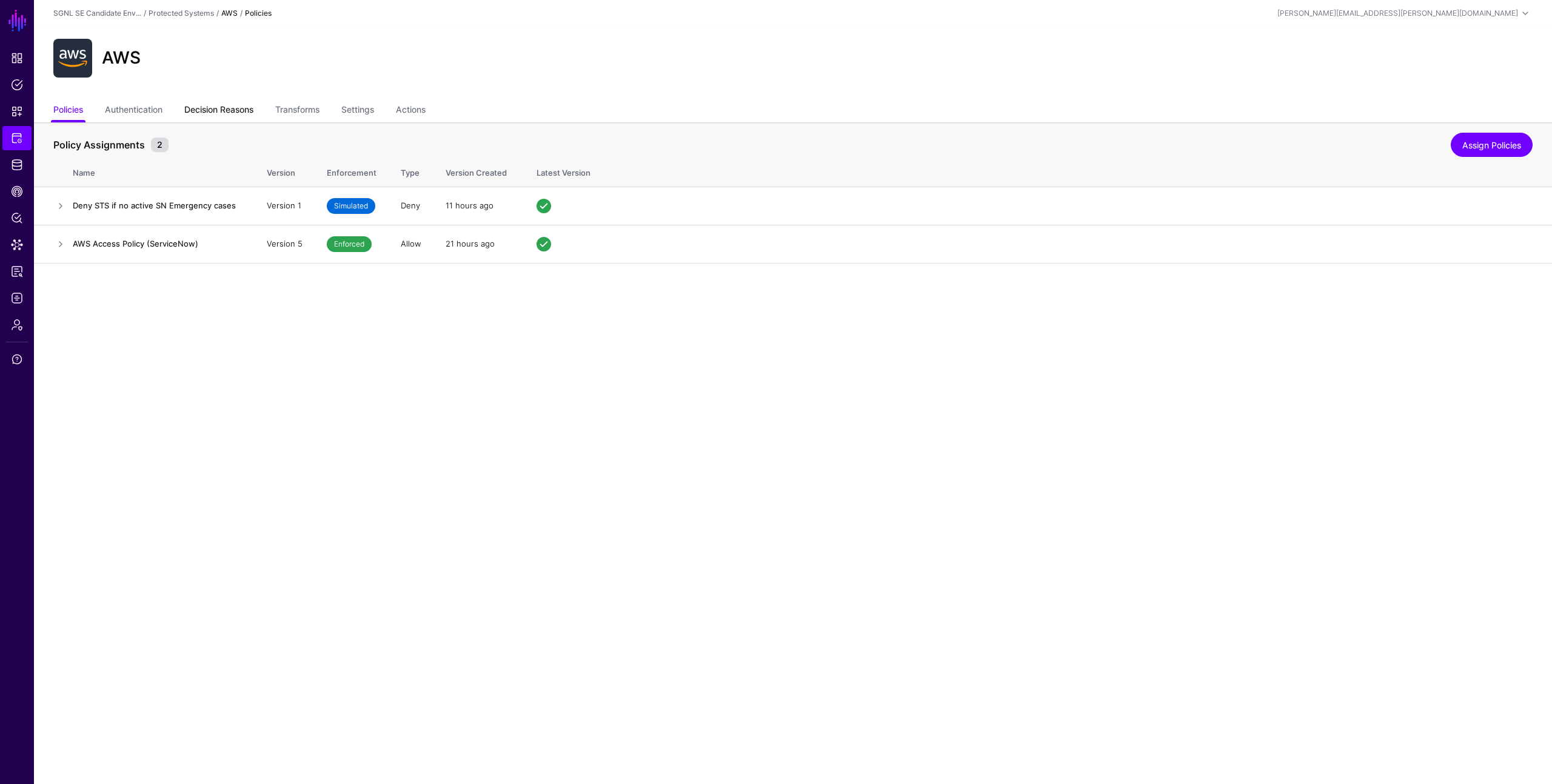
click at [205, 109] on link "Decision Reasons" at bounding box center [219, 111] width 69 height 23
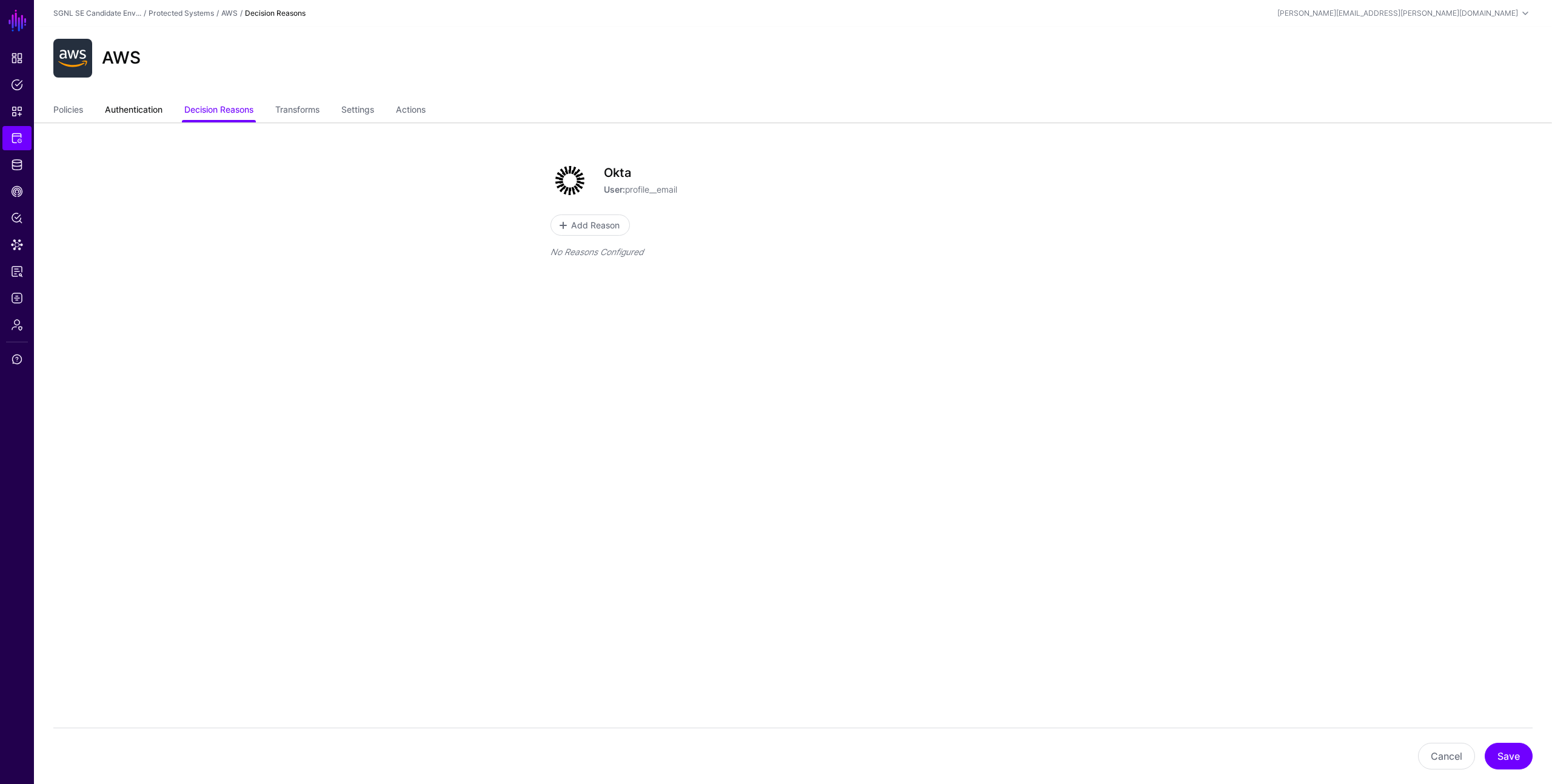
click at [137, 109] on link "Authentication" at bounding box center [134, 111] width 57 height 23
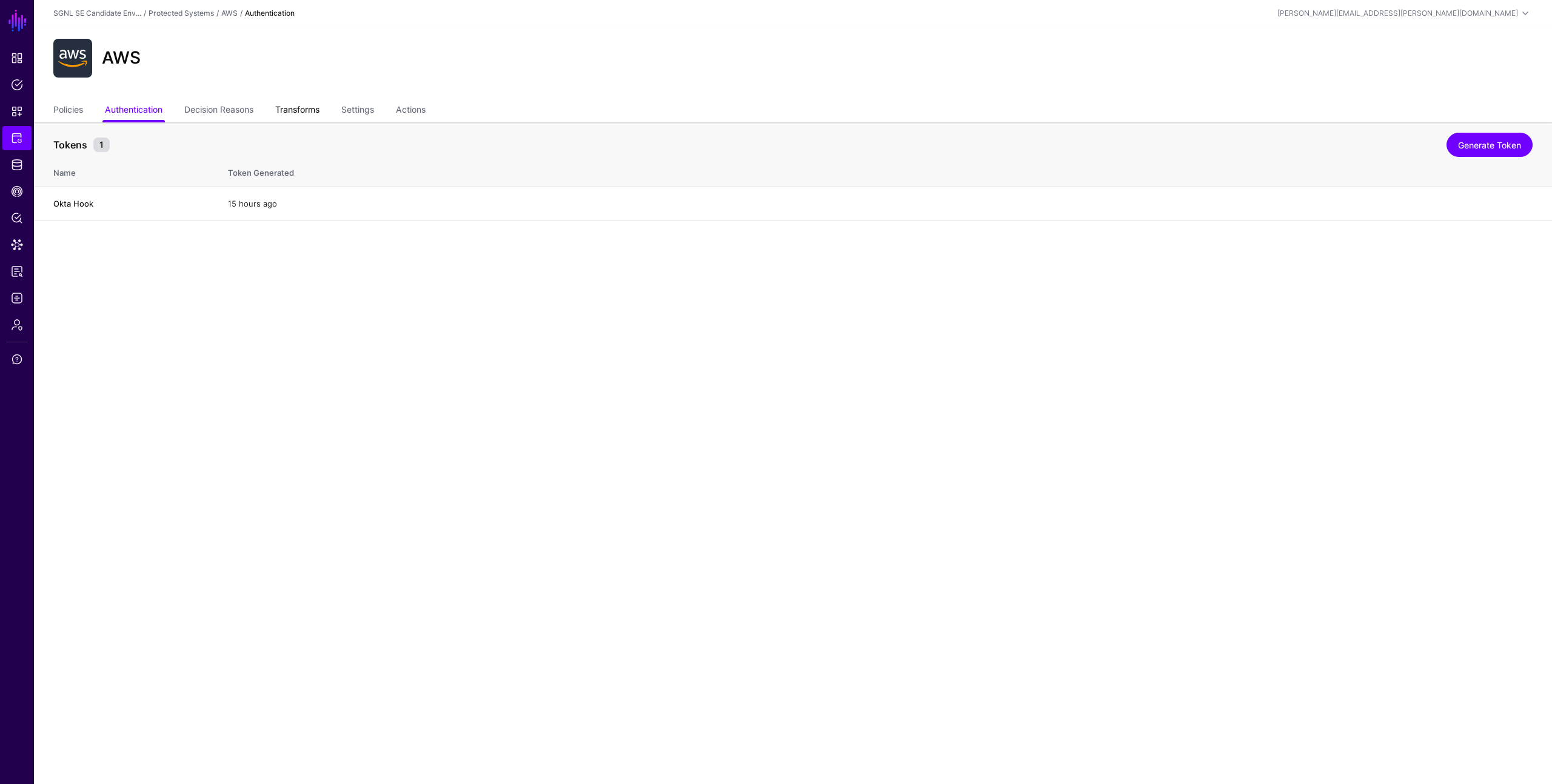
click at [319, 109] on link "Transforms" at bounding box center [297, 111] width 45 height 23
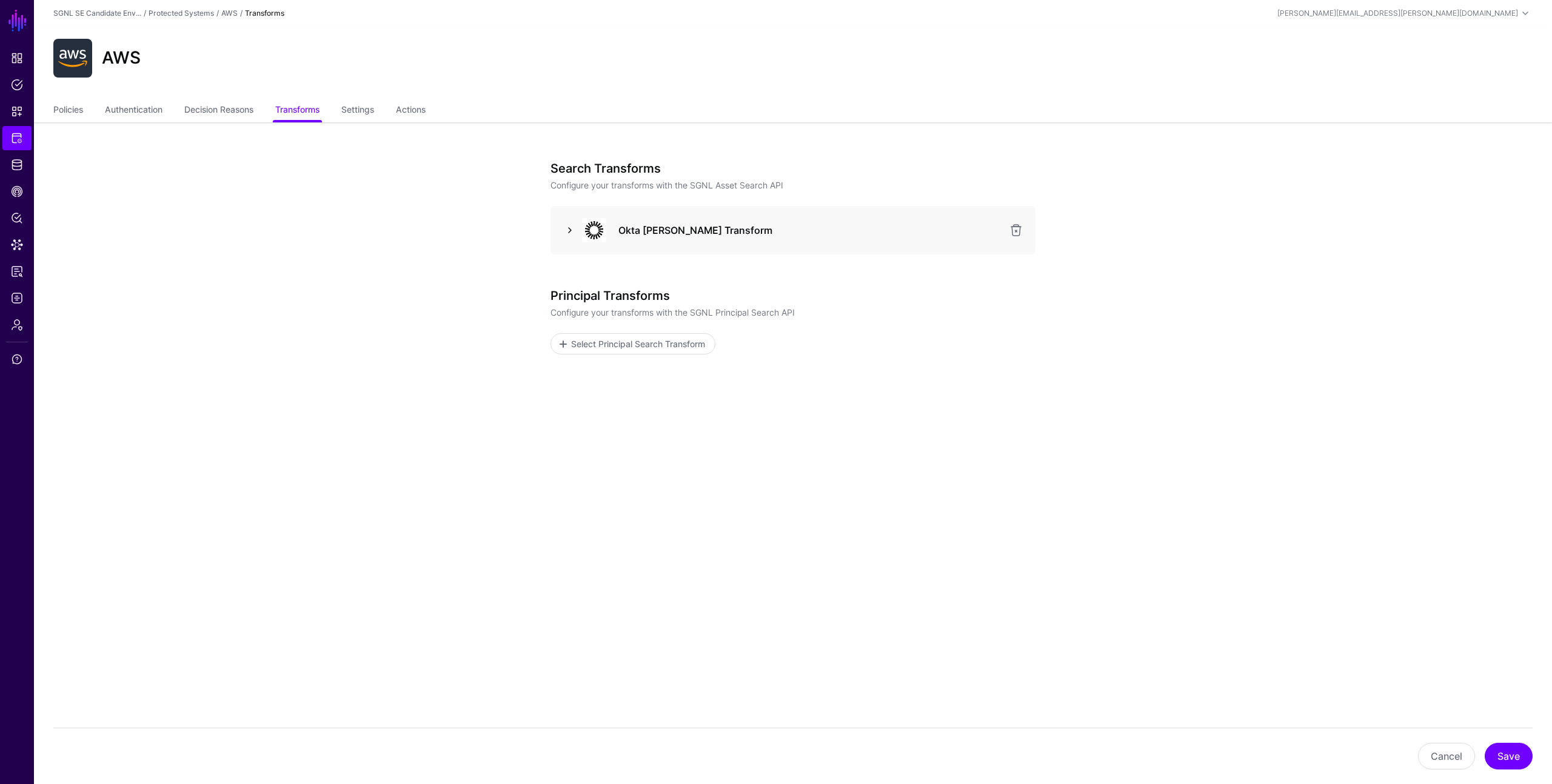
click at [570, 229] on link at bounding box center [569, 230] width 14 height 14
